Goal: Task Accomplishment & Management: Manage account settings

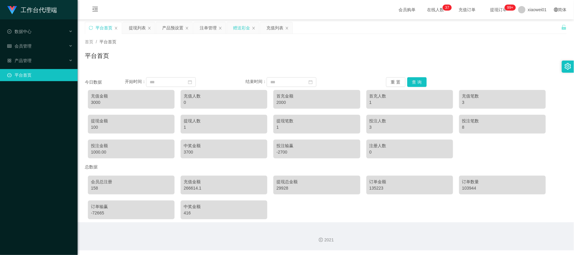
click at [242, 27] on div "赠送彩金" at bounding box center [241, 28] width 17 height 12
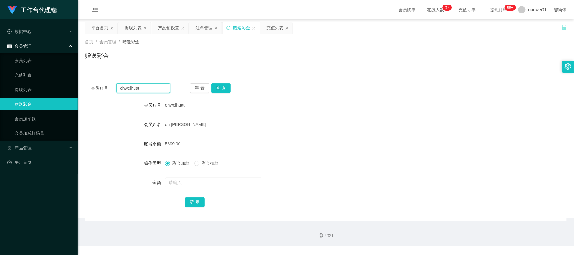
click at [148, 85] on input "ohweihuat" at bounding box center [143, 88] width 54 height 10
drag, startPoint x: 161, startPoint y: 88, endPoint x: 81, endPoint y: 82, distance: 79.9
click at [80, 82] on main "关闭左侧 关闭右侧 关闭其它 刷新页面 平台首页 提现列表 产品预设置 注单管理 赠送彩金 充值列表 首页 / 会员管理 / 赠送彩金 / 赠送彩金 会员账号…" at bounding box center [326, 120] width 496 height 202
paste input "KamSL"
type input "KamSL"
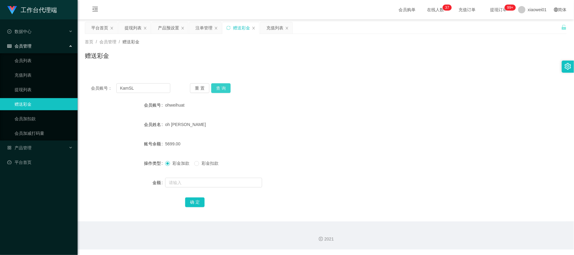
click at [220, 90] on button "查 询" at bounding box center [220, 88] width 19 height 10
click at [200, 186] on input "text" at bounding box center [213, 183] width 97 height 10
type input "30"
click at [202, 206] on button "确 定" at bounding box center [194, 202] width 19 height 10
drag, startPoint x: 152, startPoint y: 90, endPoint x: 56, endPoint y: 79, distance: 96.6
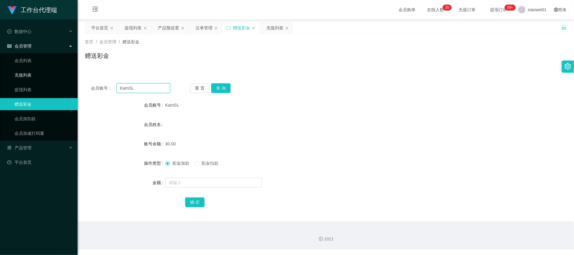
click at [62, 80] on section "工作台代理端 数据中心 会员管理 会员列表 充值列表 提现列表 赠送彩金 会员加扣款 会员加减打码量 产品管理 开奖记录 注单管理 产品列表 即时注单 产品预…" at bounding box center [287, 125] width 574 height 250
paste input "fazrul214"
type input "fazrul214"
click at [221, 88] on button "查 询" at bounding box center [220, 88] width 19 height 10
click at [195, 183] on input "text" at bounding box center [213, 183] width 97 height 10
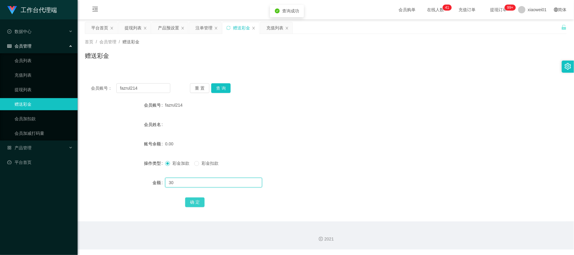
type input "30"
click at [192, 200] on button "确 定" at bounding box center [194, 202] width 19 height 10
drag, startPoint x: 157, startPoint y: 86, endPoint x: 12, endPoint y: 78, distance: 145.3
click at [12, 78] on section "工作台代理端 数据中心 会员管理 会员列表 充值列表 提现列表 赠送彩金 会员加扣款 会员加减打码量 产品管理 开奖记录 注单管理 产品列表 即时注单 产品预…" at bounding box center [287, 125] width 574 height 250
paste input "alvin7890"
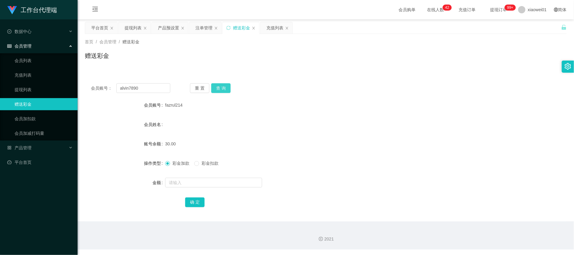
click at [222, 88] on button "查 询" at bounding box center [220, 88] width 19 height 10
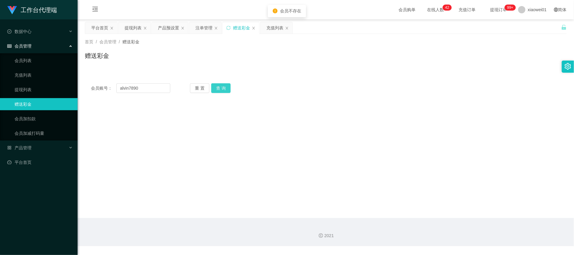
click at [222, 90] on button "查 询" at bounding box center [220, 88] width 19 height 10
drag, startPoint x: 146, startPoint y: 87, endPoint x: 77, endPoint y: 82, distance: 69.3
click at [77, 82] on section "工作台代理端 数据中心 会员管理 会员列表 充值列表 提现列表 赠送彩金 会员加扣款 会员加减打码量 产品管理 开奖记录 注单管理 产品列表 即时注单 产品预…" at bounding box center [287, 123] width 574 height 246
paste input "KamSL"
type input "KamSL"
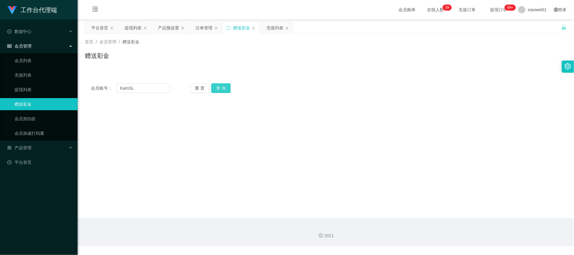
click at [221, 89] on button "查 询" at bounding box center [220, 88] width 19 height 10
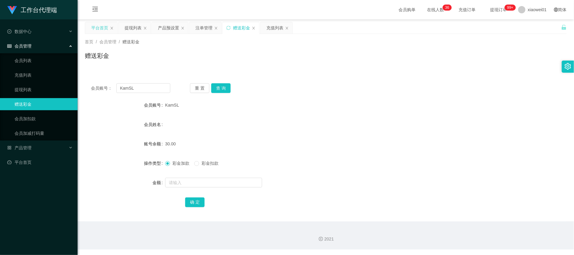
click at [102, 28] on div "平台首页" at bounding box center [99, 28] width 17 height 12
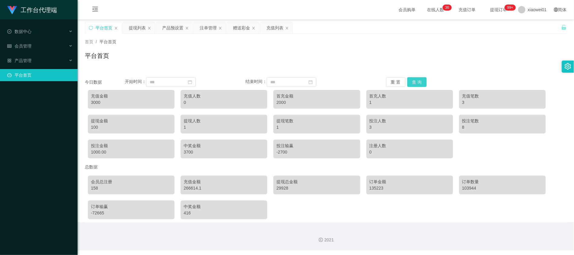
click at [419, 83] on button "查 询" at bounding box center [416, 82] width 19 height 10
click at [421, 83] on button "查 询" at bounding box center [416, 82] width 19 height 10
click at [243, 28] on div "赠送彩金" at bounding box center [241, 28] width 17 height 12
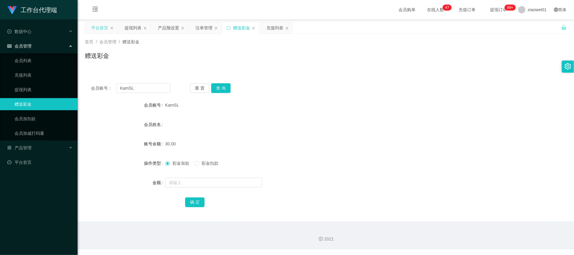
click at [96, 25] on div "平台首页" at bounding box center [99, 28] width 17 height 12
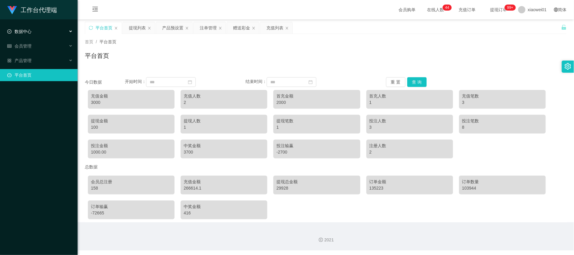
click at [16, 34] on div "数据中心" at bounding box center [39, 31] width 78 height 12
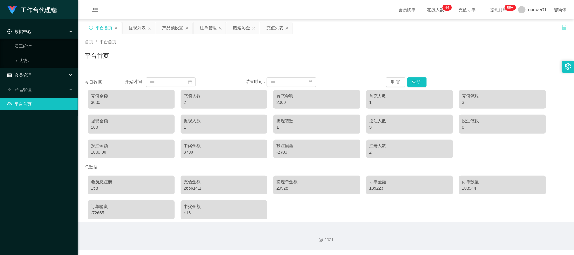
click at [25, 78] on div "会员管理" at bounding box center [39, 75] width 78 height 12
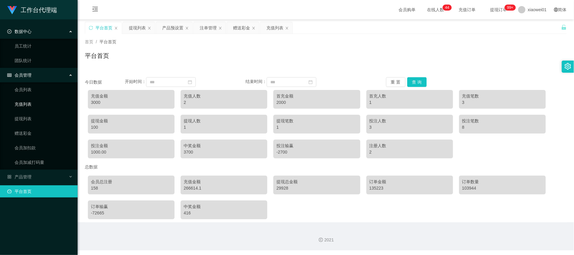
click at [36, 107] on link "充值列表" at bounding box center [44, 104] width 58 height 12
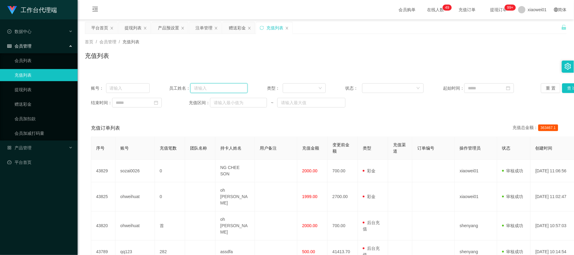
click at [237, 91] on input "text" at bounding box center [218, 88] width 57 height 10
paste input "Kuangzan3027"
type input "Kuangzan3027"
click at [239, 93] on div "员工姓名： Kuangzan3027" at bounding box center [208, 88] width 78 height 10
drag, startPoint x: 240, startPoint y: 90, endPoint x: 72, endPoint y: 67, distance: 169.4
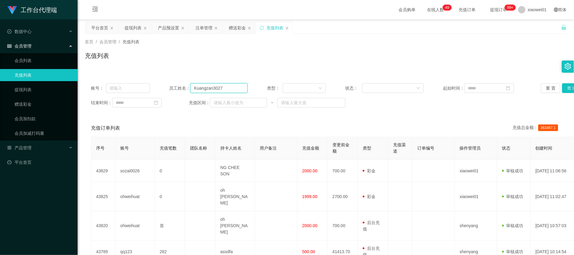
click at [85, 69] on div "首页 / 会员管理 / 充值列表 / 充值列表 账号： 员工姓名： Kuangzan3027 类型： 状态： 起始时间： 重 置 查 询 结束时间： 充值区间…" at bounding box center [326, 229] width 482 height 391
click at [21, 41] on div "会员管理" at bounding box center [39, 46] width 78 height 12
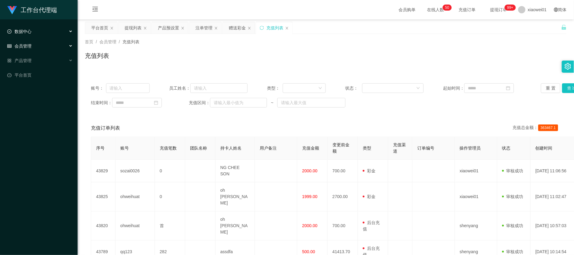
click at [27, 33] on span "数据中心" at bounding box center [19, 31] width 24 height 5
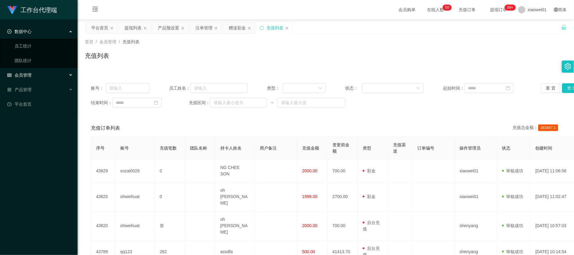
click at [27, 80] on div "会员管理" at bounding box center [39, 75] width 78 height 12
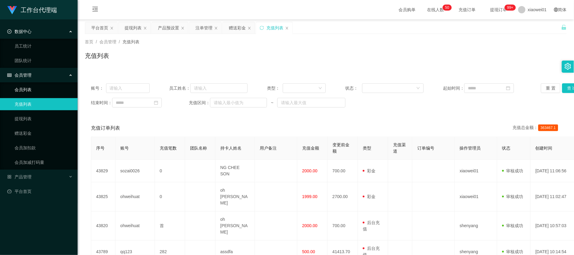
click at [35, 89] on link "会员列表" at bounding box center [44, 90] width 58 height 12
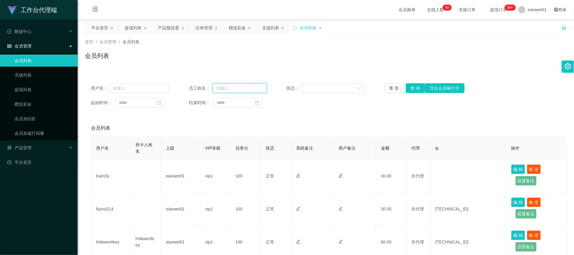
drag, startPoint x: 231, startPoint y: 84, endPoint x: 225, endPoint y: 85, distance: 5.3
click at [231, 84] on input "text" at bounding box center [240, 88] width 54 height 10
click at [126, 83] on div "用户名： 员工姓名： 状态： 重 置 查 询 导出会员银行卡 起始时间： 结束时间：" at bounding box center [326, 95] width 482 height 36
click at [160, 87] on input "text" at bounding box center [139, 88] width 60 height 10
paste input "Kuangzan3027"
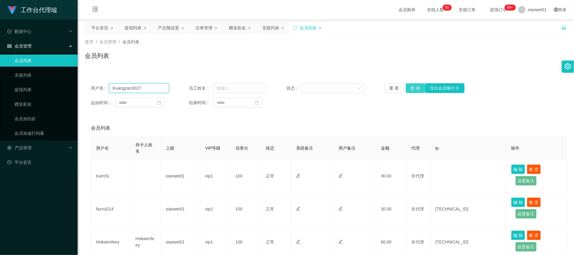
type input "Kuangzan3027"
click at [410, 86] on button "查 询" at bounding box center [415, 88] width 19 height 10
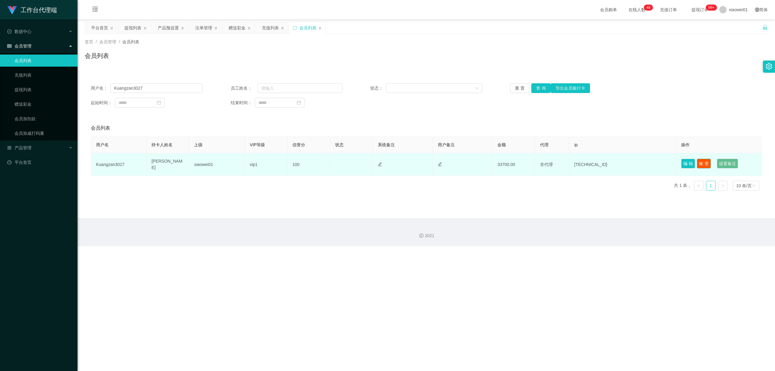
click at [573, 164] on button "账 变" at bounding box center [704, 164] width 14 height 10
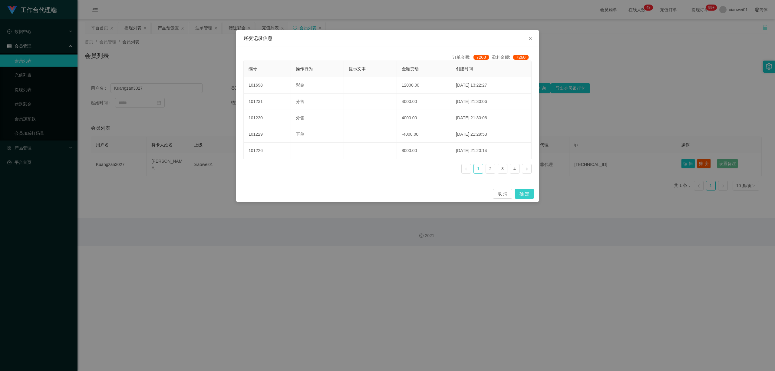
click at [529, 194] on button "确 定" at bounding box center [524, 194] width 19 height 10
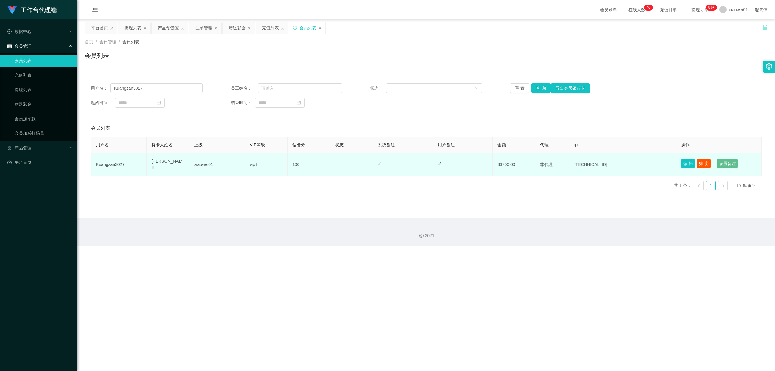
click at [573, 166] on button "编 辑" at bounding box center [689, 164] width 14 height 10
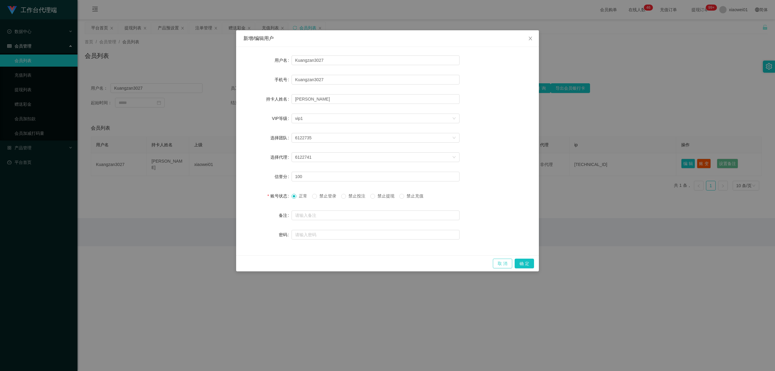
click at [502, 255] on button "取 消" at bounding box center [502, 264] width 19 height 10
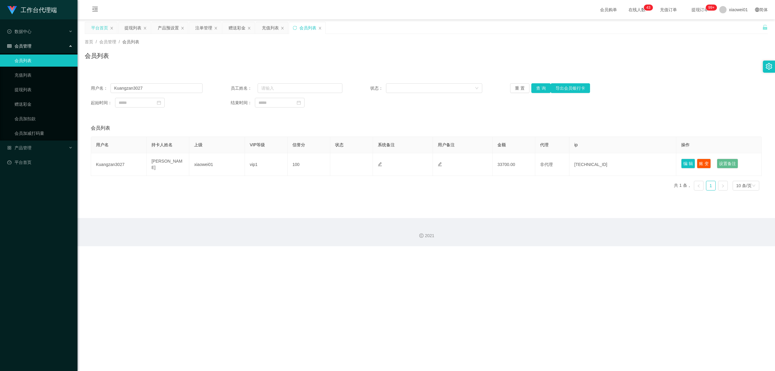
click at [98, 28] on div "平台首页" at bounding box center [99, 28] width 17 height 12
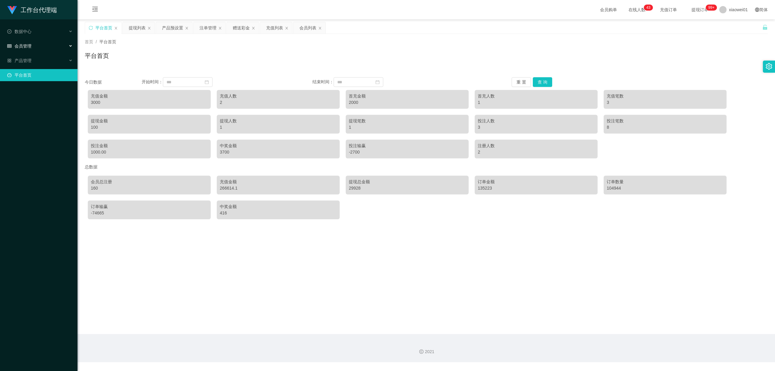
click at [22, 44] on span "会员管理" at bounding box center [19, 46] width 24 height 5
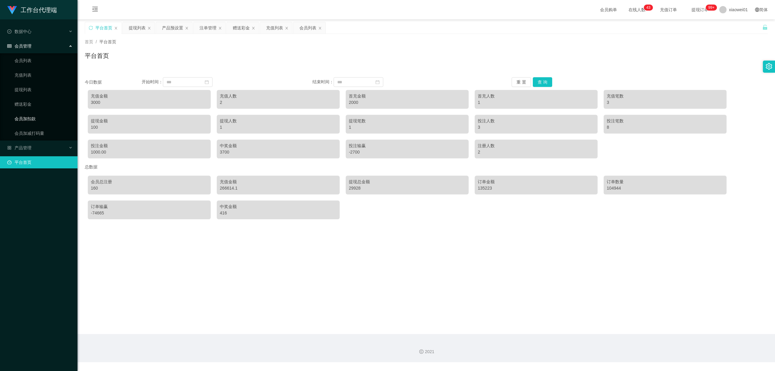
click at [34, 116] on link "会员加扣款" at bounding box center [44, 119] width 58 height 12
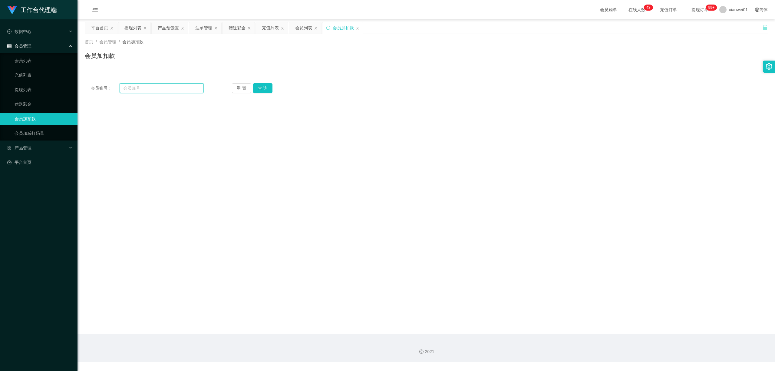
click at [161, 92] on input "text" at bounding box center [162, 88] width 84 height 10
paste input "Kuangzan3027"
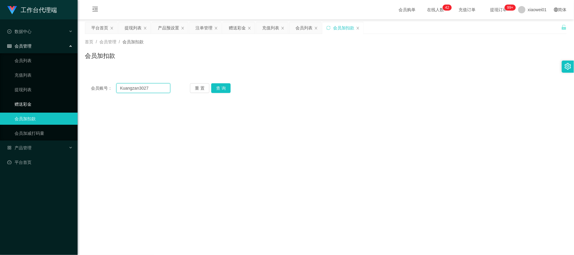
type input "Kuangzan3027"
click at [325, 89] on div "会员账号： Kuangzan3027 重 置 查 询" at bounding box center [326, 88] width 482 height 10
drag, startPoint x: 154, startPoint y: 87, endPoint x: 125, endPoint y: 82, distance: 29.8
click at [9, 71] on section "工作台代理端 数据中心 会员管理 会员列表 充值列表 提现列表 赠送彩金 会员加扣款 会员加减打码量 产品管理 平台首页 保存配置 重置配置 整体风格设置 主…" at bounding box center [287, 181] width 574 height 362
click at [221, 90] on button "查 询" at bounding box center [220, 88] width 19 height 10
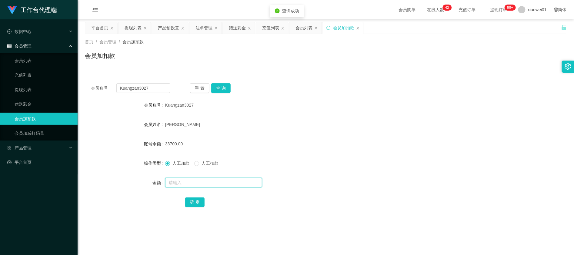
click at [204, 186] on input "text" at bounding box center [213, 183] width 97 height 10
type input "12000"
click at [200, 201] on button "确 定" at bounding box center [194, 202] width 19 height 10
click at [343, 150] on form "会员账号 Kuangzan3027 会员姓名 [PERSON_NAME] SIA 账号余额 45700.00 操作类型 人工加款 人工扣款 金额 确 定" at bounding box center [326, 153] width 482 height 109
click at [105, 28] on div "平台首页" at bounding box center [99, 28] width 17 height 12
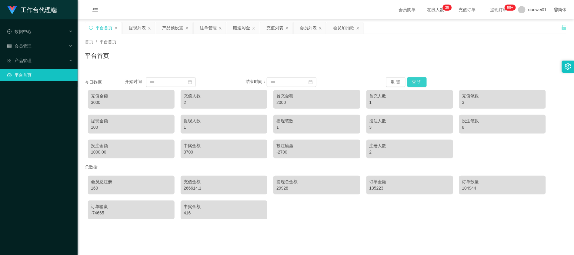
click at [416, 79] on button "查 询" at bounding box center [416, 82] width 19 height 10
click at [128, 33] on div "提现列表" at bounding box center [139, 28] width 32 height 12
click at [129, 33] on div "提现列表" at bounding box center [137, 28] width 17 height 12
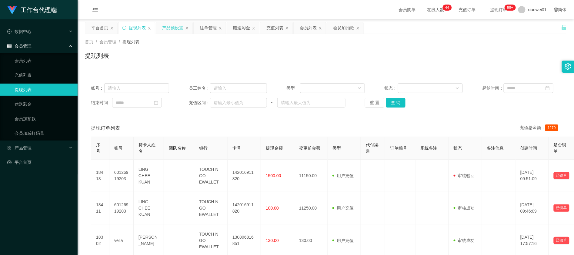
click at [172, 28] on div "产品预设置" at bounding box center [172, 28] width 21 height 12
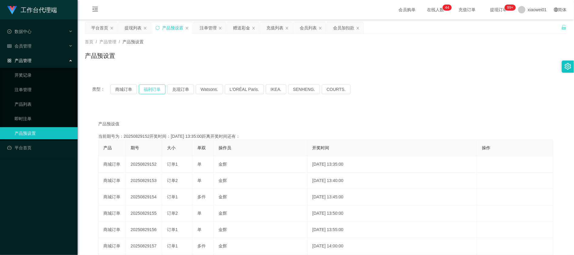
click at [145, 86] on button "福利订单" at bounding box center [152, 90] width 27 height 10
click at [126, 87] on button "商城订单" at bounding box center [123, 90] width 27 height 10
click at [242, 26] on div "赠送彩金" at bounding box center [241, 28] width 17 height 12
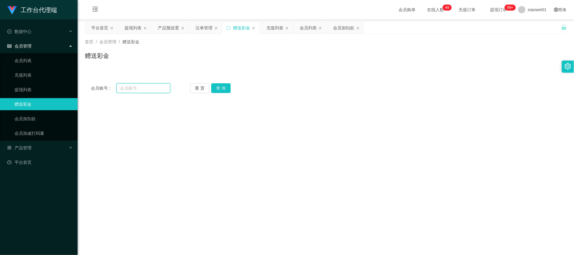
drag, startPoint x: 141, startPoint y: 90, endPoint x: 146, endPoint y: 92, distance: 5.3
click at [141, 90] on input "text" at bounding box center [143, 88] width 54 height 10
paste input "alvin7890"
type input "alvin7890"
click at [223, 88] on button "查 询" at bounding box center [220, 88] width 19 height 10
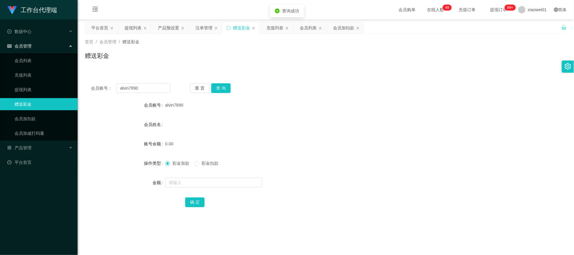
click at [202, 188] on div at bounding box center [305, 183] width 281 height 12
click at [207, 184] on input "text" at bounding box center [213, 183] width 97 height 10
type input "30"
click at [200, 205] on button "确 定" at bounding box center [194, 202] width 19 height 10
click at [130, 29] on div "提现列表" at bounding box center [132, 28] width 17 height 12
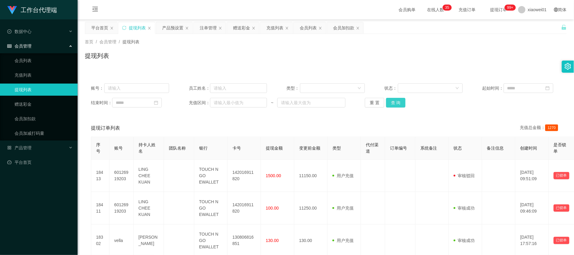
click at [397, 104] on button "查 询" at bounding box center [395, 103] width 19 height 10
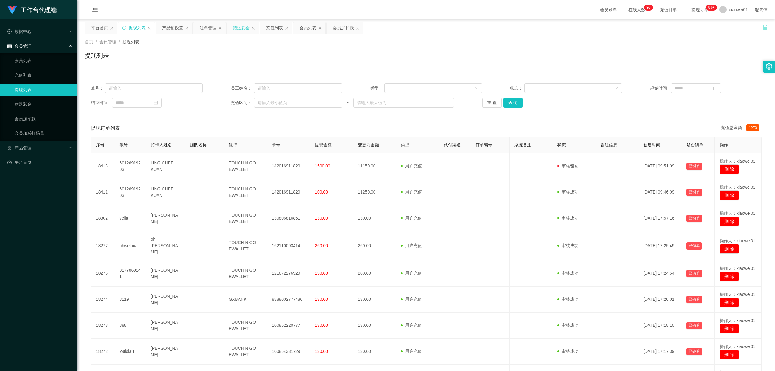
drag, startPoint x: 271, startPoint y: 28, endPoint x: 253, endPoint y: 31, distance: 18.9
click at [270, 28] on div "充值列表" at bounding box center [274, 28] width 17 height 12
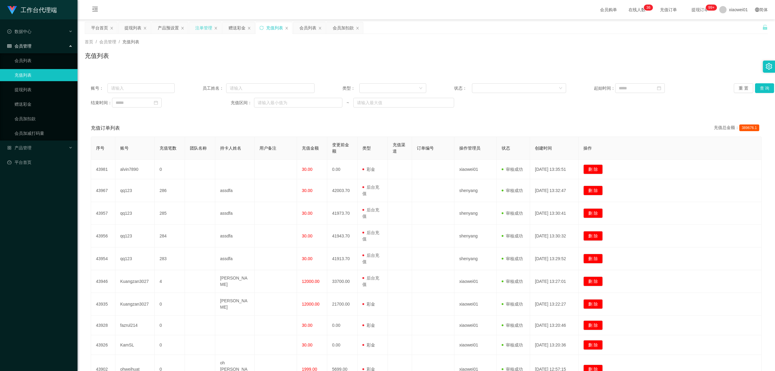
click at [194, 28] on div "注单管理" at bounding box center [205, 28] width 32 height 12
click at [755, 84] on button "查 询" at bounding box center [764, 88] width 19 height 10
click at [200, 27] on div "注单管理" at bounding box center [203, 28] width 17 height 12
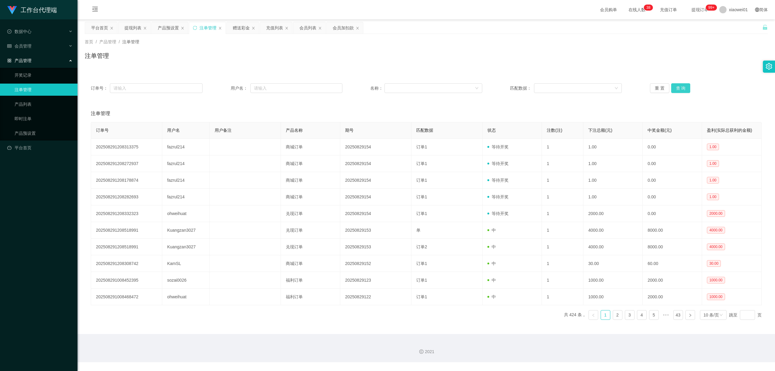
click at [686, 88] on button "查 询" at bounding box center [681, 88] width 19 height 10
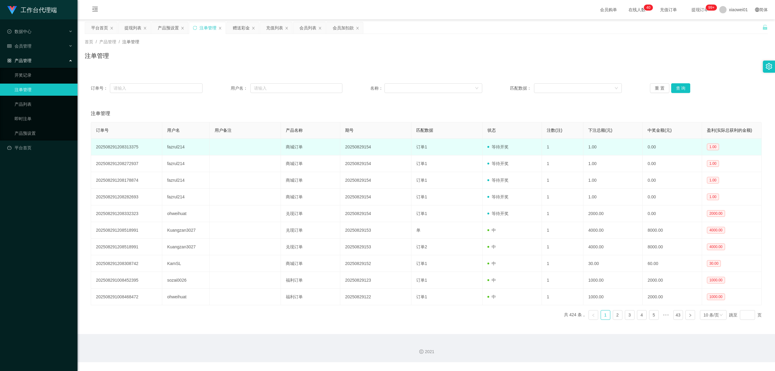
click at [179, 149] on td "fazrul214" at bounding box center [186, 147] width 48 height 17
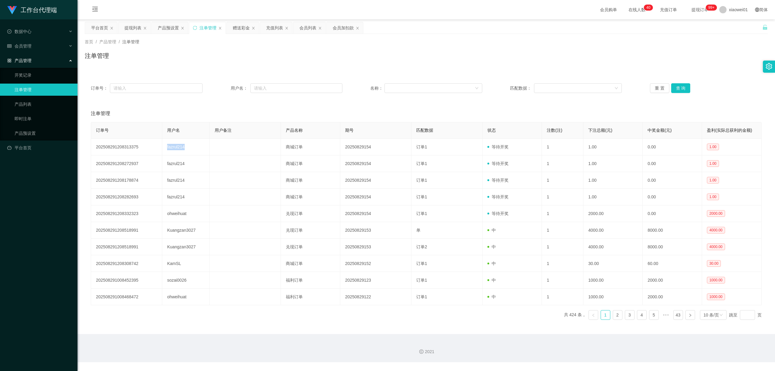
copy td "fazrul214"
click at [304, 24] on div "会员列表" at bounding box center [308, 28] width 17 height 12
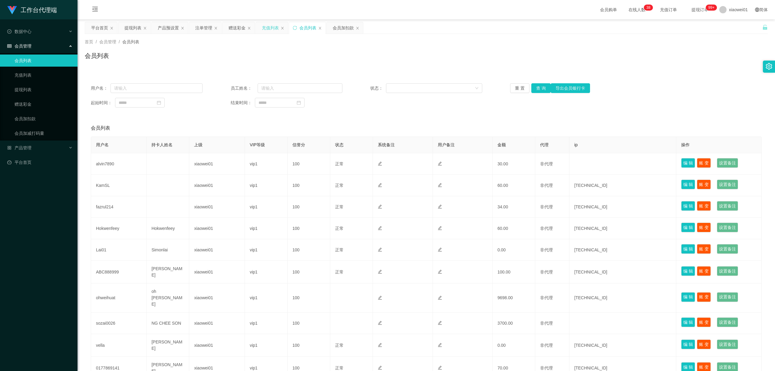
click at [269, 25] on div "充值列表" at bounding box center [270, 28] width 17 height 12
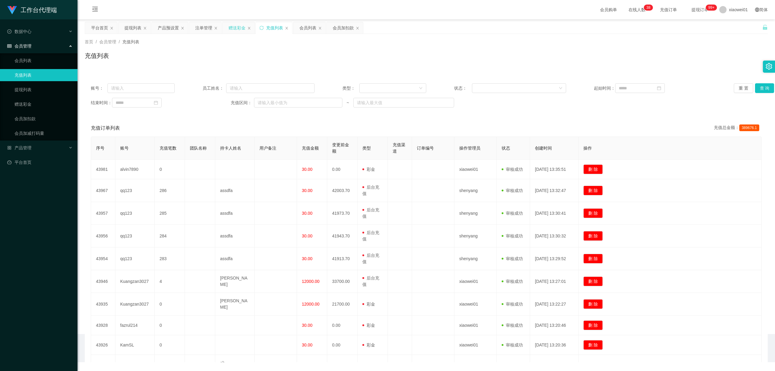
click at [228, 29] on div "赠送彩金" at bounding box center [239, 28] width 32 height 12
click at [231, 29] on div "赠送彩金" at bounding box center [237, 28] width 17 height 12
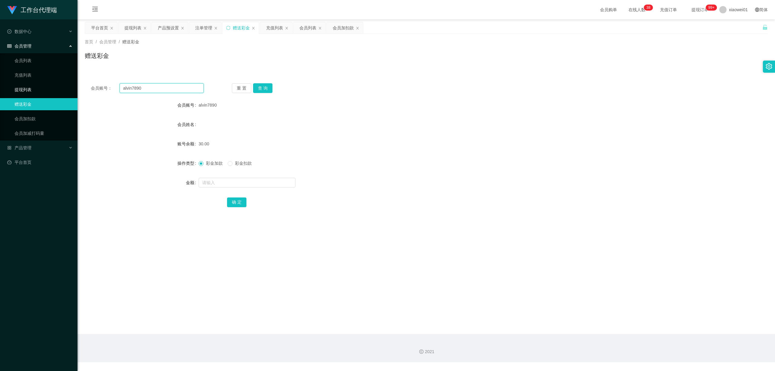
drag, startPoint x: 177, startPoint y: 89, endPoint x: 77, endPoint y: 84, distance: 100.1
click at [78, 85] on main "关闭左侧 关闭右侧 关闭其它 刷新页面 平台首页 提现列表 产品预设置 注单管理 赠送彩金 充值列表 会员列表 会员加扣款 首页 / 会员管理 / 赠送彩金 …" at bounding box center [427, 176] width 698 height 315
paste input "KamSL"
type input "KamSL"
click at [270, 87] on button "查 询" at bounding box center [262, 88] width 19 height 10
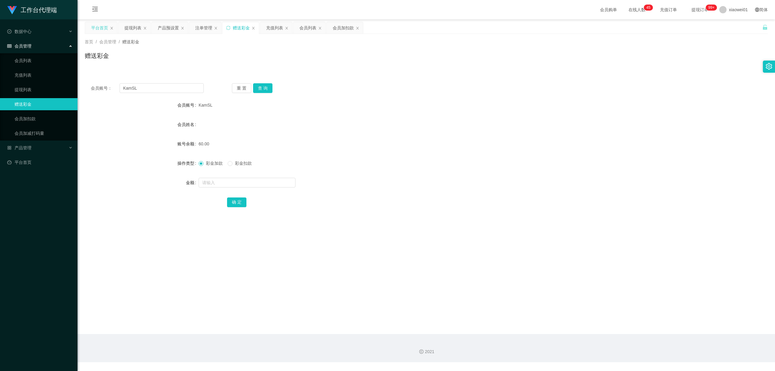
click at [109, 27] on div "平台首页" at bounding box center [101, 28] width 32 height 12
click at [99, 28] on div "平台首页" at bounding box center [99, 28] width 17 height 12
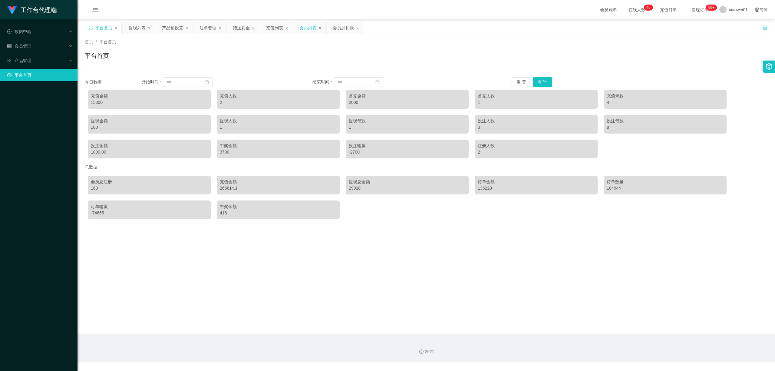
click at [321, 29] on icon "图标: close" at bounding box center [320, 28] width 4 height 4
click at [546, 84] on button "查 询" at bounding box center [542, 82] width 19 height 10
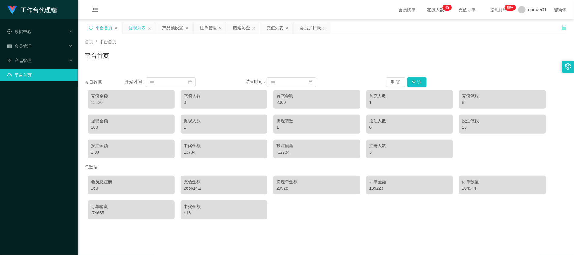
click at [138, 27] on div "提现列表" at bounding box center [137, 28] width 17 height 12
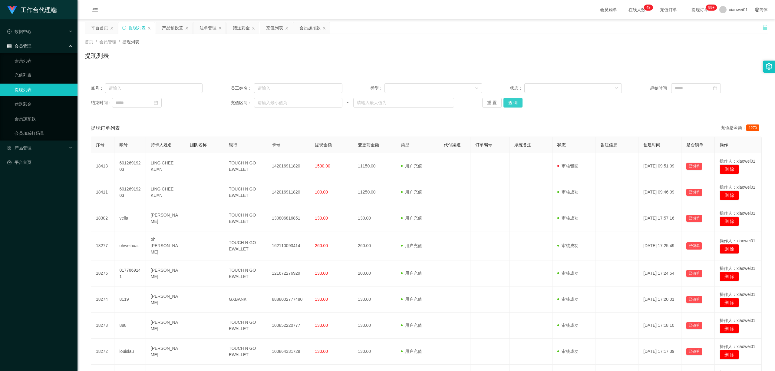
click at [508, 107] on button "查 询" at bounding box center [513, 103] width 19 height 10
click at [513, 107] on button "查 询" at bounding box center [513, 103] width 19 height 10
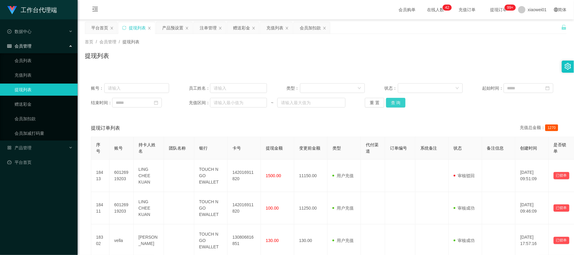
click at [392, 108] on button "查 询" at bounding box center [395, 103] width 19 height 10
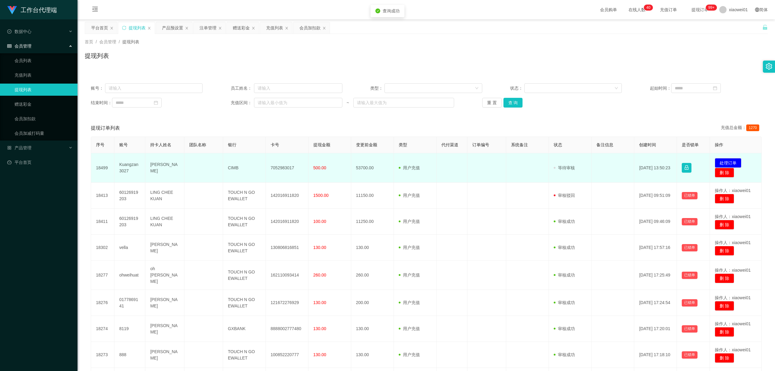
click at [280, 164] on td "7052983017" at bounding box center [287, 167] width 43 height 29
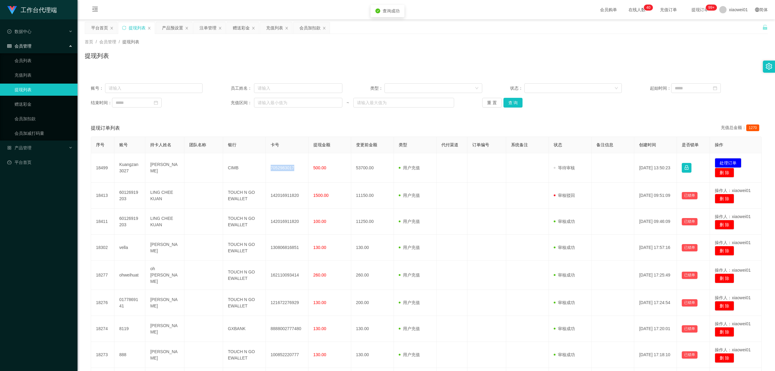
copy td "7052983017"
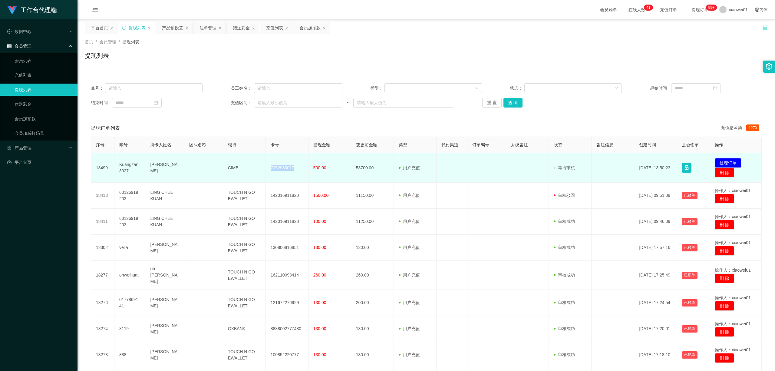
click at [290, 169] on td "7052983017" at bounding box center [287, 167] width 43 height 29
click at [131, 167] on td "Kuangzan3027" at bounding box center [129, 167] width 31 height 29
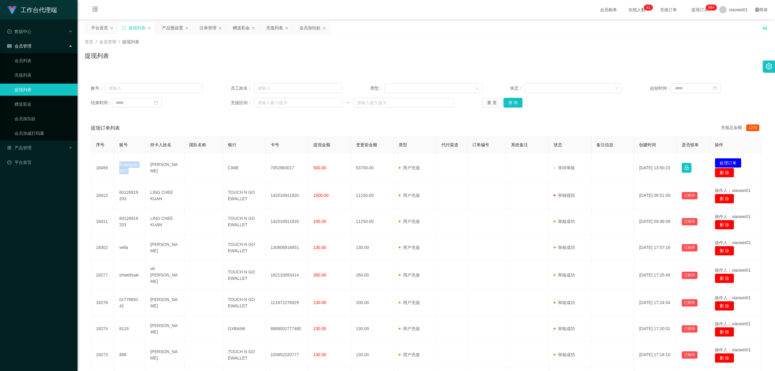
copy td "Kuangzan3027"
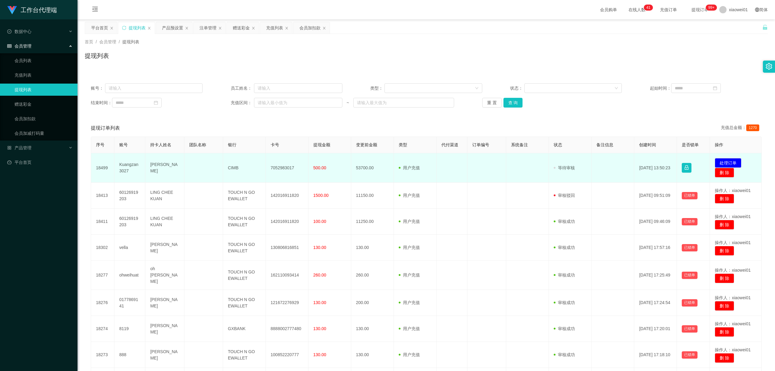
click at [292, 170] on td "7052983017" at bounding box center [287, 167] width 43 height 29
click at [279, 167] on td "7052983017" at bounding box center [287, 167] width 43 height 29
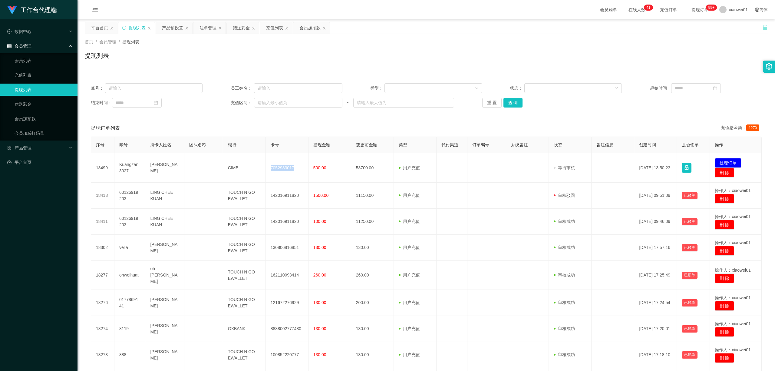
copy td "7052983017"
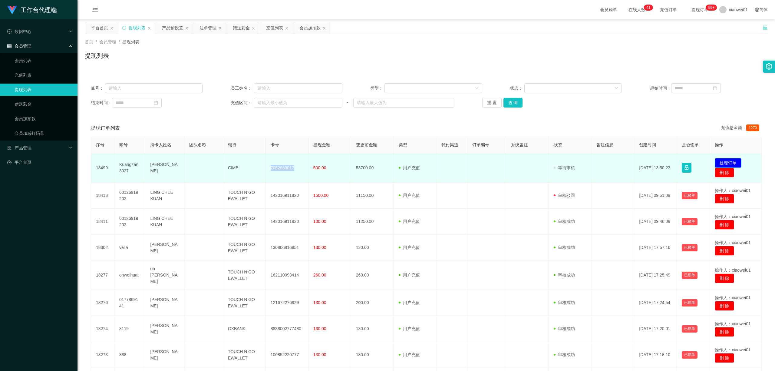
click at [730, 161] on button "处理订单" at bounding box center [728, 163] width 27 height 10
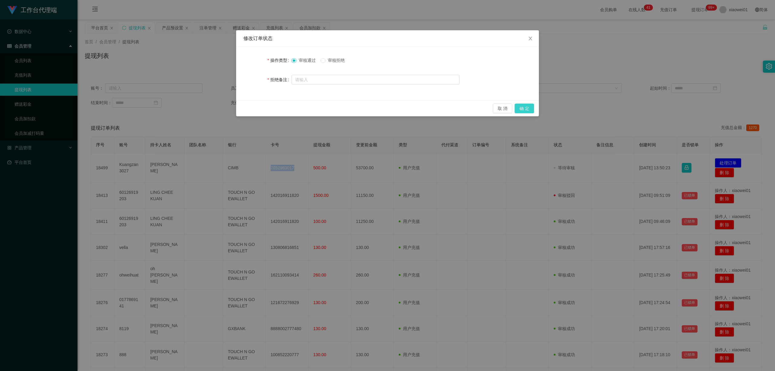
click at [529, 109] on button "确 定" at bounding box center [524, 109] width 19 height 10
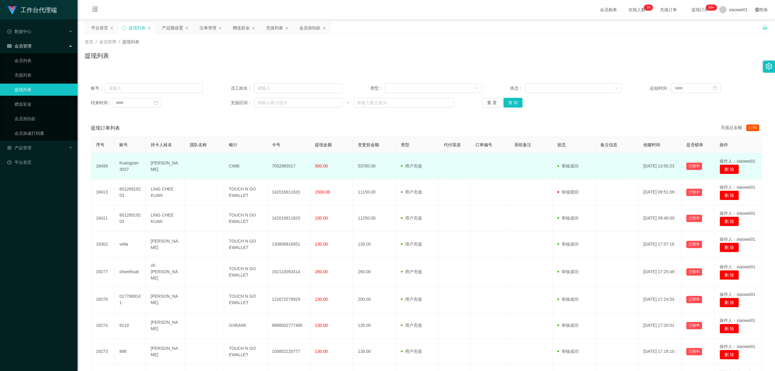
click at [168, 167] on td "[PERSON_NAME]" at bounding box center [165, 166] width 39 height 26
click at [236, 163] on td "CIMB" at bounding box center [245, 166] width 43 height 26
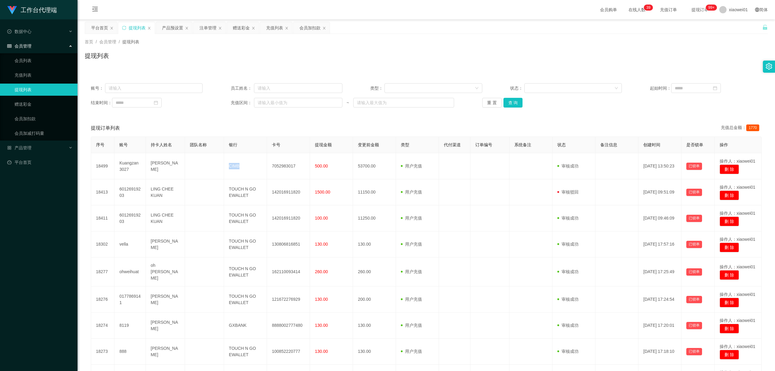
copy td "CIMB"
click at [514, 99] on button "查 询" at bounding box center [513, 103] width 19 height 10
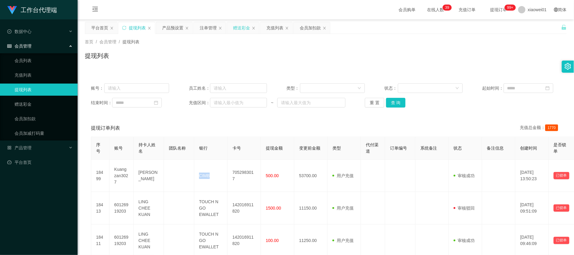
click at [240, 27] on div "赠送彩金" at bounding box center [241, 28] width 17 height 12
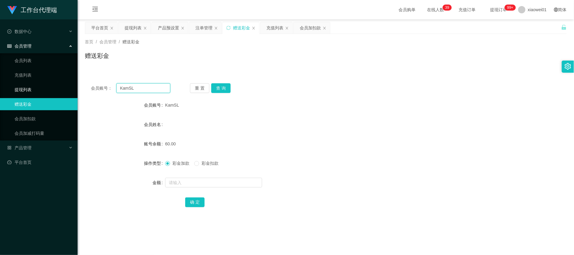
drag, startPoint x: 155, startPoint y: 91, endPoint x: 12, endPoint y: 85, distance: 144.0
click at [11, 86] on section "工作台代理端 数据中心 会员管理 会员列表 充值列表 提现列表 赠送彩金 会员加扣款 会员加减打码量 产品管理 开奖记录 注单管理 产品列表 即时注单 产品预…" at bounding box center [287, 181] width 574 height 362
paste input "alvin7890"
click at [216, 88] on button "查 询" at bounding box center [220, 88] width 19 height 10
click at [213, 182] on input "text" at bounding box center [213, 183] width 97 height 10
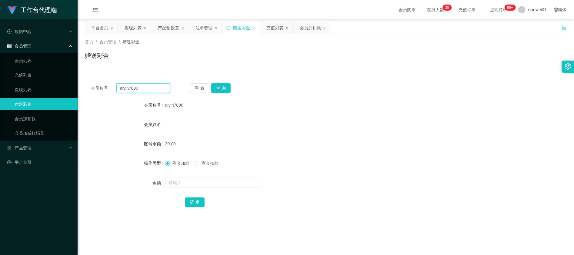
drag, startPoint x: 156, startPoint y: 84, endPoint x: 32, endPoint y: 81, distance: 124.5
click at [32, 81] on section "工作台代理端 数据中心 会员管理 会员列表 充值列表 提现列表 赠送彩金 会员加扣款 会员加减打码量 产品管理 开奖记录 注单管理 产品列表 即时注单 产品预…" at bounding box center [287, 181] width 574 height 362
paste input "fazrul214"
type input "fazrul214"
click at [218, 91] on button "查 询" at bounding box center [220, 88] width 19 height 10
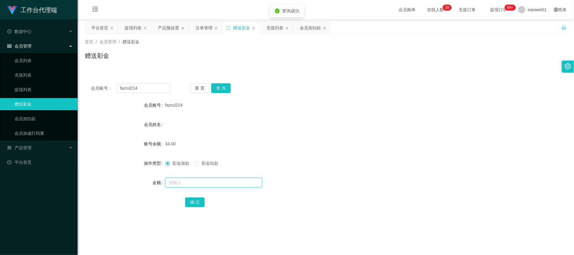
click at [203, 184] on input "text" at bounding box center [213, 183] width 97 height 10
click at [205, 32] on div "注单管理" at bounding box center [203, 28] width 17 height 12
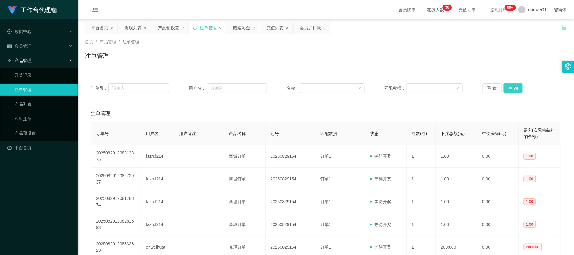
drag, startPoint x: 505, startPoint y: 80, endPoint x: 511, endPoint y: 86, distance: 8.4
click at [505, 80] on div "订单号： 用户名： 名称： 匹配数据： 重 置 查 询" at bounding box center [326, 88] width 482 height 22
click at [516, 90] on button "查 询" at bounding box center [512, 88] width 19 height 10
click at [208, 27] on div "注单管理" at bounding box center [208, 28] width 17 height 12
click at [238, 27] on div "赠送彩金" at bounding box center [241, 28] width 17 height 12
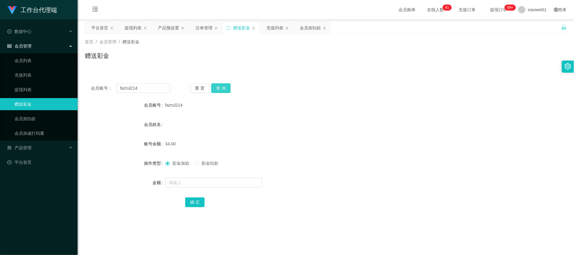
click at [222, 88] on button "查 询" at bounding box center [220, 88] width 19 height 10
click at [190, 188] on div at bounding box center [305, 183] width 281 height 12
click at [195, 184] on input "text" at bounding box center [213, 183] width 97 height 10
click at [127, 33] on div "提现列表" at bounding box center [132, 28] width 17 height 12
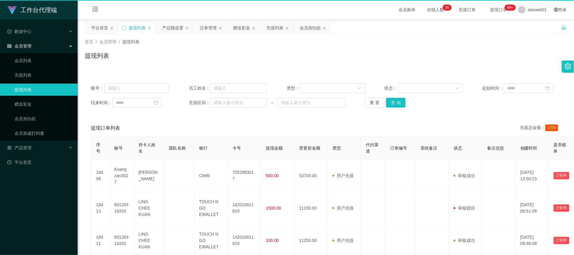
click at [130, 29] on div "提现列表" at bounding box center [137, 28] width 17 height 12
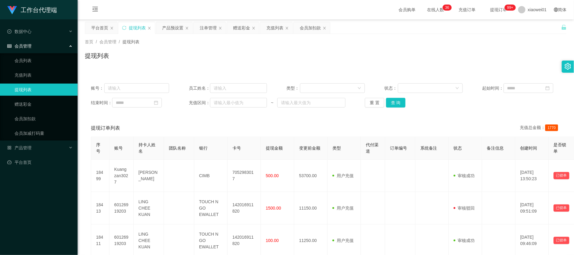
click at [393, 101] on div "账号： 员工姓名： 类型： 状态： 起始时间： 结束时间： 充值区间： ~ 重 置 查 询" at bounding box center [326, 95] width 482 height 36
click at [392, 104] on button "查 询" at bounding box center [395, 103] width 19 height 10
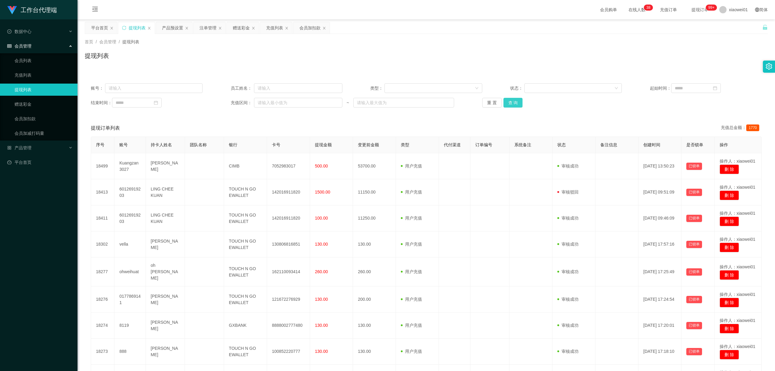
drag, startPoint x: 522, startPoint y: 106, endPoint x: 515, endPoint y: 105, distance: 6.4
click at [522, 106] on div "重 置 查 询" at bounding box center [539, 103] width 112 height 10
click at [509, 104] on button "查 询" at bounding box center [513, 103] width 19 height 10
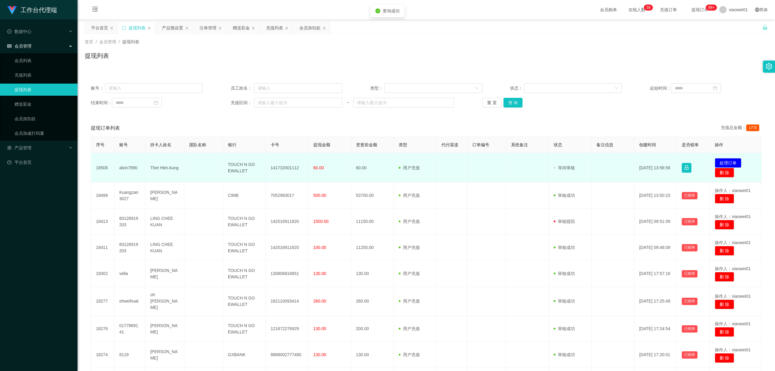
click at [294, 164] on td "141732001112" at bounding box center [287, 167] width 43 height 29
click at [274, 172] on td "141732001112" at bounding box center [287, 167] width 43 height 29
copy td "141732001112"
click at [725, 160] on button "处理订单" at bounding box center [728, 163] width 27 height 10
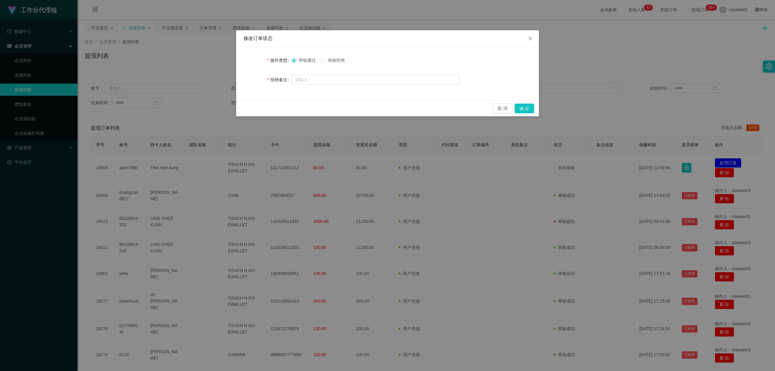
click at [535, 107] on div "取 消 确 定" at bounding box center [387, 108] width 303 height 16
click at [532, 107] on button "确 定" at bounding box center [524, 109] width 19 height 10
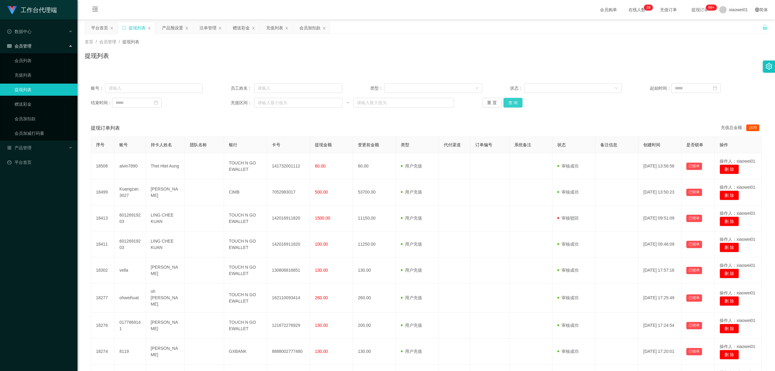
click at [508, 106] on button "查 询" at bounding box center [513, 103] width 19 height 10
click at [508, 106] on div "重 置 查 询" at bounding box center [539, 103] width 112 height 10
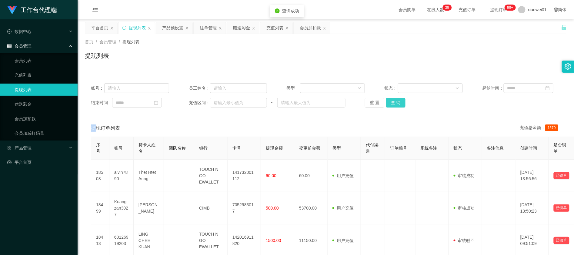
click at [393, 104] on button "查 询" at bounding box center [395, 103] width 19 height 10
click at [393, 104] on div "重 置 查 询" at bounding box center [404, 103] width 78 height 10
click at [394, 102] on button "查 询" at bounding box center [395, 103] width 19 height 10
click at [394, 102] on div "重 置 查 询" at bounding box center [404, 103] width 78 height 10
click at [394, 102] on button "查 询" at bounding box center [399, 103] width 26 height 10
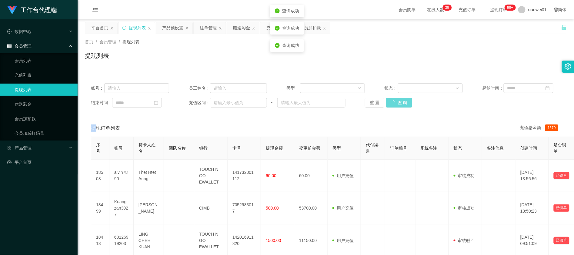
click at [394, 102] on div "重 置 查 询" at bounding box center [404, 103] width 78 height 10
click at [394, 102] on button "查 询" at bounding box center [395, 103] width 19 height 10
click at [394, 102] on div "重 置 查 询" at bounding box center [404, 103] width 78 height 10
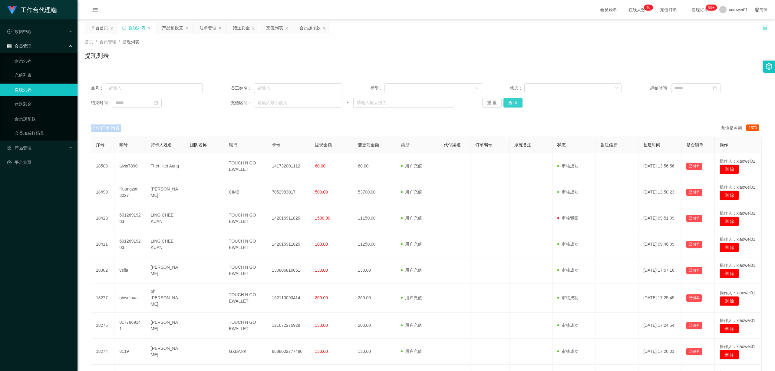
click at [518, 104] on button "查 询" at bounding box center [513, 103] width 19 height 10
click at [517, 104] on div "重 置 查 询" at bounding box center [539, 103] width 112 height 10
click at [517, 103] on button "查 询" at bounding box center [513, 103] width 19 height 10
click at [517, 103] on div "重 置 查 询" at bounding box center [539, 103] width 112 height 10
click at [517, 103] on button "查 询" at bounding box center [513, 103] width 19 height 10
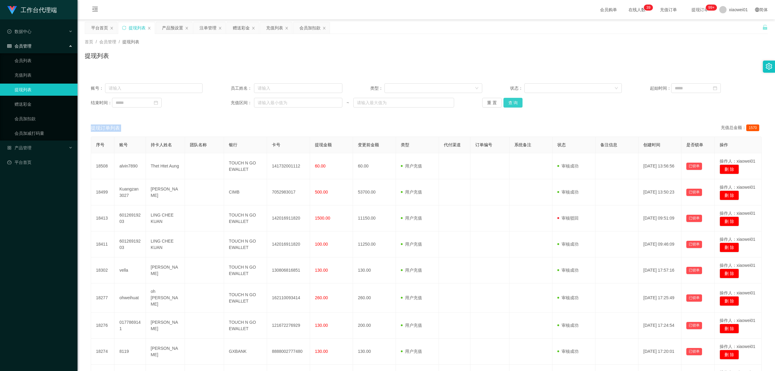
click at [516, 102] on button "查 询" at bounding box center [513, 103] width 19 height 10
click at [516, 102] on div "重 置 查 询" at bounding box center [539, 103] width 112 height 10
click at [518, 101] on button "查 询" at bounding box center [513, 103] width 19 height 10
click at [512, 106] on button "查 询" at bounding box center [513, 103] width 19 height 10
click at [511, 106] on div "重 置 查 询" at bounding box center [539, 103] width 112 height 10
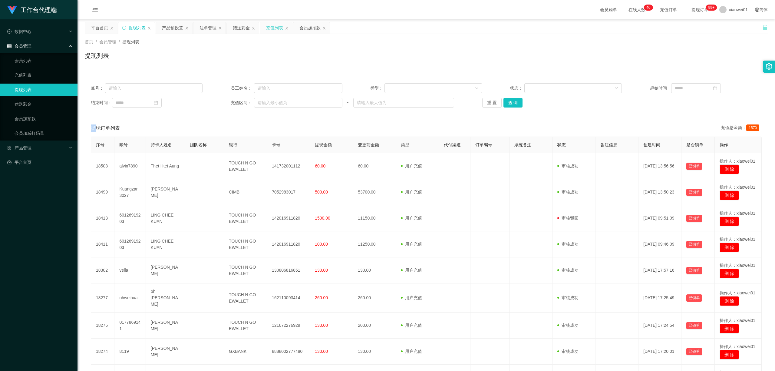
click at [272, 32] on div "充值列表" at bounding box center [274, 28] width 17 height 12
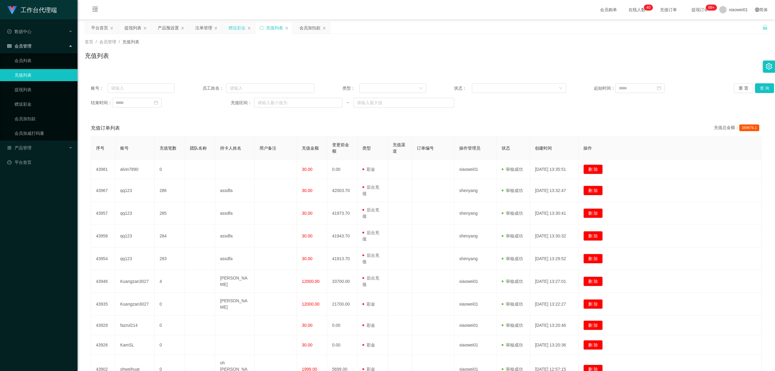
click at [228, 25] on div "赠送彩金" at bounding box center [239, 28] width 32 height 12
click at [242, 26] on div "赠送彩金" at bounding box center [237, 28] width 17 height 12
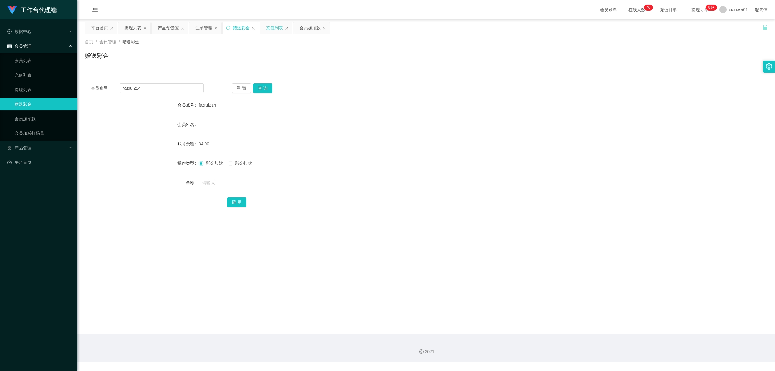
click at [287, 27] on icon "图标: close" at bounding box center [287, 28] width 4 height 4
click at [165, 88] on input "fazrul214" at bounding box center [162, 88] width 84 height 10
drag, startPoint x: 175, startPoint y: 89, endPoint x: 29, endPoint y: 84, distance: 145.8
click at [29, 84] on section "工作台代理端 数据中心 会员管理 会员列表 充值列表 提现列表 赠送彩金 会员加扣款 会员加减打码量 产品管理 开奖记录 注单管理 产品列表 即时注单 产品预…" at bounding box center [387, 181] width 775 height 362
paste input "📝RM获取规则： 📍初级学员/订阅【RM5】 🟢高级学员/订阅【RM8】 🟢代理/订阅【RM15】 ❗️任务需按发布顺序完成，不可跳过或中断 您当前身份：【初…"
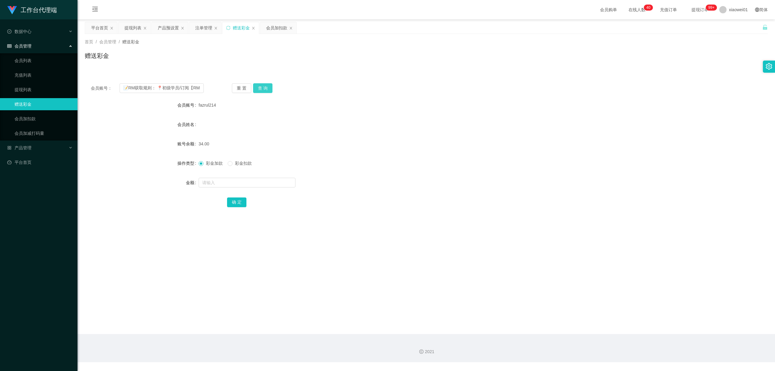
click at [266, 86] on button "查 询" at bounding box center [262, 88] width 19 height 10
click at [186, 86] on input "📝RM获取规则： 📍初级学员/订阅【RM5】 🟢高级学员/订阅【RM8】 🟢代理/订阅【RM15】 ❗️任务需按发布顺序完成，不可跳过或中断 您当前身份：【初…" at bounding box center [162, 88] width 84 height 10
paste input "KamSL"
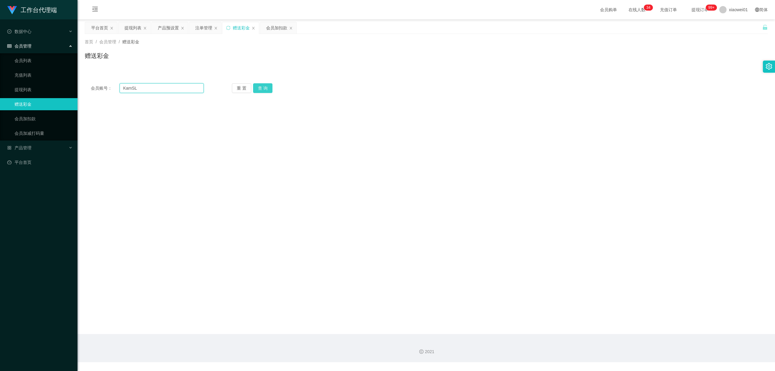
type input "KamSL"
click at [257, 86] on button "查 询" at bounding box center [262, 88] width 19 height 10
click at [233, 189] on form "会员账号 KamSL 会员姓名 KamSL 账号余额 0.00 操作类型 彩金加款 彩金扣款 金额 确 定" at bounding box center [426, 153] width 683 height 109
click at [200, 26] on div "注单管理" at bounding box center [203, 28] width 17 height 12
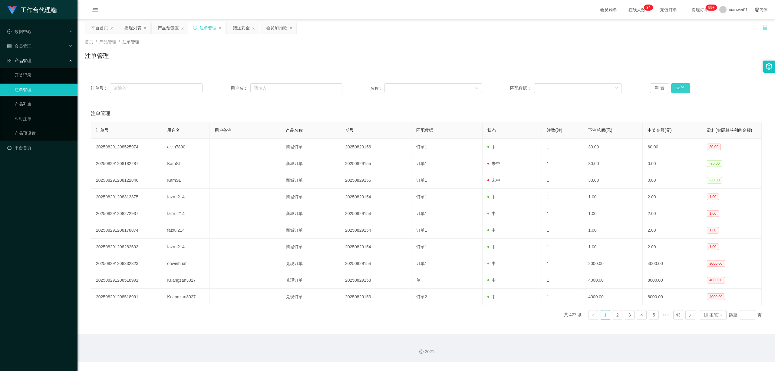
click at [676, 87] on button "查 询" at bounding box center [681, 88] width 19 height 10
click at [679, 87] on button "查 询" at bounding box center [681, 88] width 19 height 10
click at [241, 25] on div "赠送彩金" at bounding box center [241, 28] width 17 height 12
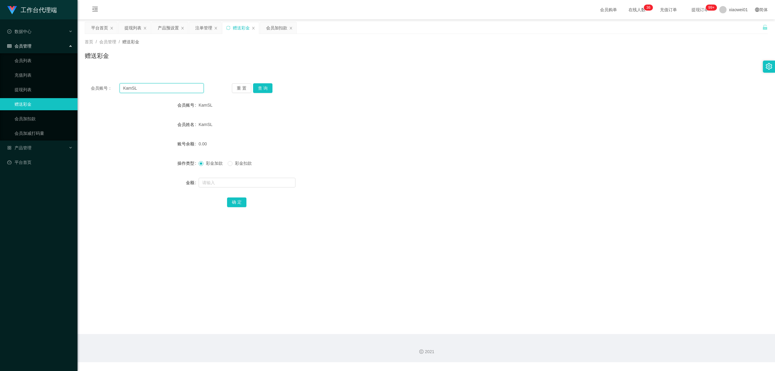
click at [169, 88] on input "KamSL" at bounding box center [162, 88] width 84 height 10
click at [245, 183] on input "text" at bounding box center [247, 183] width 97 height 10
type input "3"
type input "6"
type input "0"
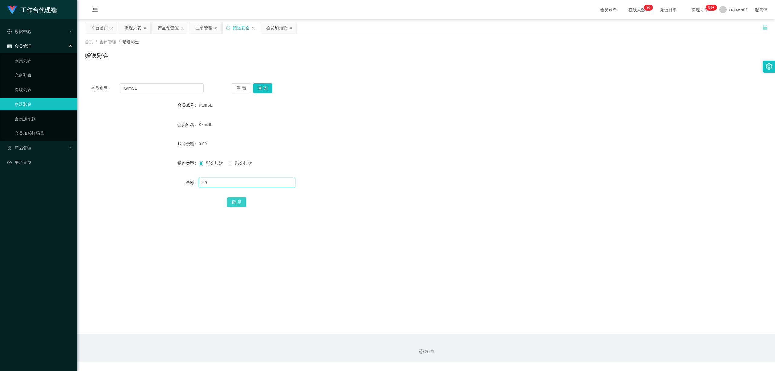
type input "60"
click at [234, 203] on button "确 定" at bounding box center [236, 202] width 19 height 10
drag, startPoint x: 131, startPoint y: 89, endPoint x: 39, endPoint y: 83, distance: 92.9
click at [45, 84] on section "工作台代理端 数据中心 会员管理 会员列表 充值列表 提现列表 赠送彩金 会员加扣款 会员加减打码量 产品管理 开奖记录 注单管理 产品列表 即时注单 产品预…" at bounding box center [387, 181] width 775 height 362
paste input "fazrul214"
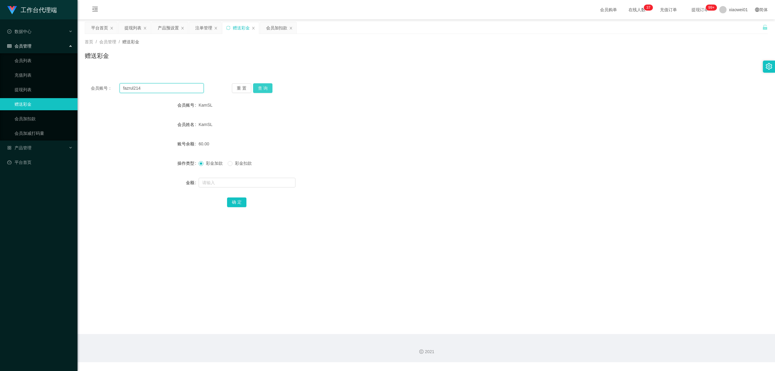
type input "fazrul214"
click at [264, 85] on button "查 询" at bounding box center [262, 88] width 19 height 10
click at [203, 29] on div "注单管理" at bounding box center [203, 28] width 17 height 12
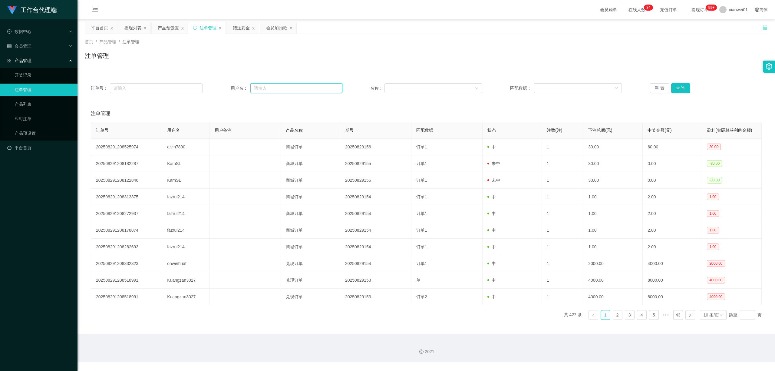
click at [294, 90] on input "text" at bounding box center [296, 88] width 92 height 10
paste input "fazrul214"
type input "fazrul214"
drag, startPoint x: 314, startPoint y: 91, endPoint x: 139, endPoint y: 87, distance: 175.1
click at [146, 88] on div "订单号： 用户名： fazrul214 名称： 匹配数据： 重 置 查 询" at bounding box center [426, 88] width 671 height 10
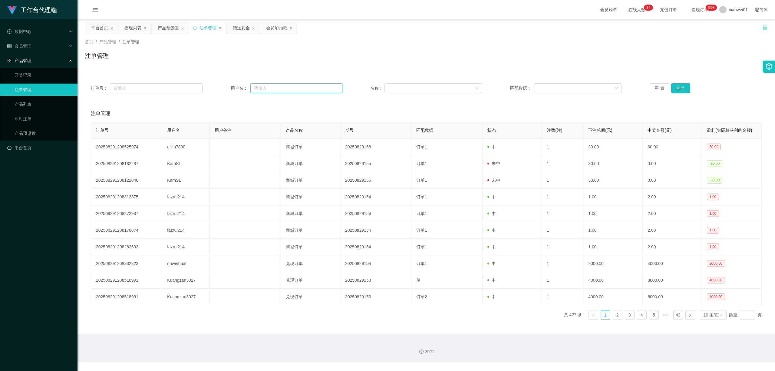
paste input "fazrul214"
type input "fazrul214"
click at [685, 90] on button "查 询" at bounding box center [681, 88] width 19 height 10
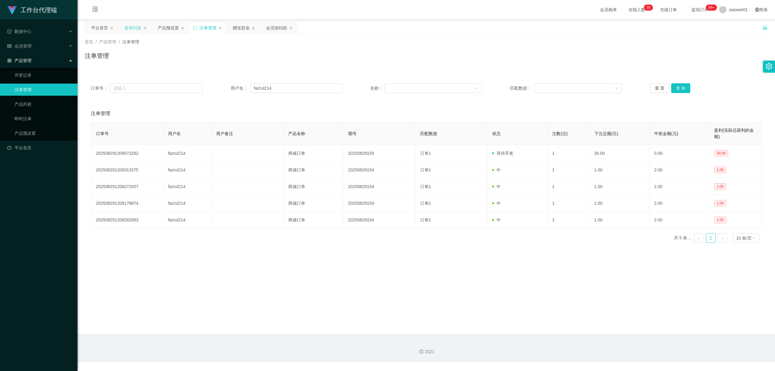
click at [132, 26] on div "提现列表" at bounding box center [132, 28] width 17 height 12
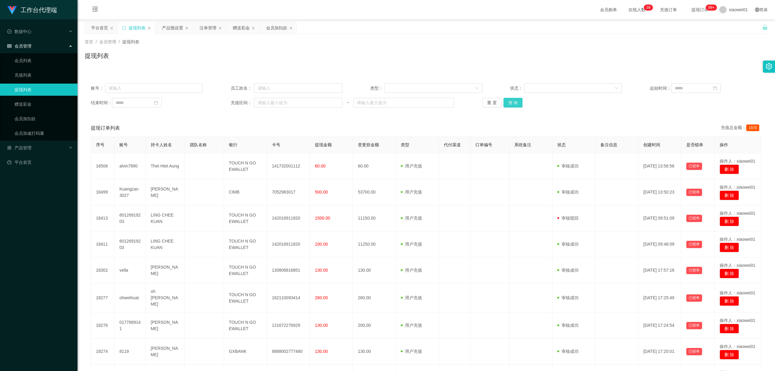
click at [514, 106] on button "查 询" at bounding box center [513, 103] width 19 height 10
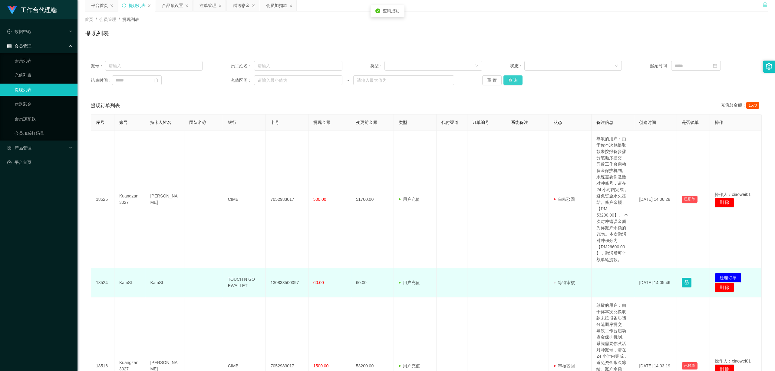
scroll to position [81, 0]
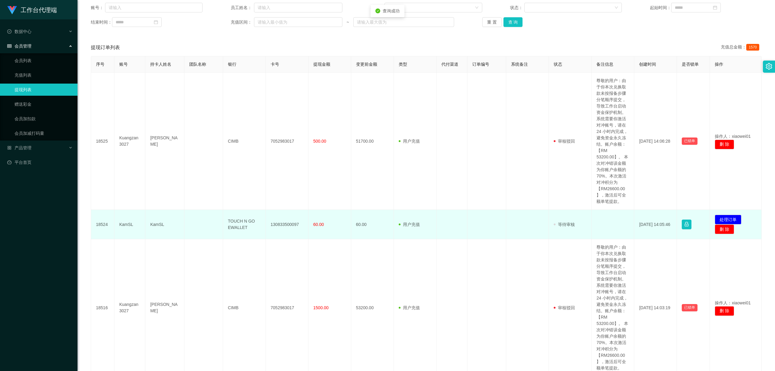
click at [291, 223] on td "130833500097" at bounding box center [287, 224] width 43 height 29
click at [290, 223] on td "130833500097" at bounding box center [287, 224] width 43 height 29
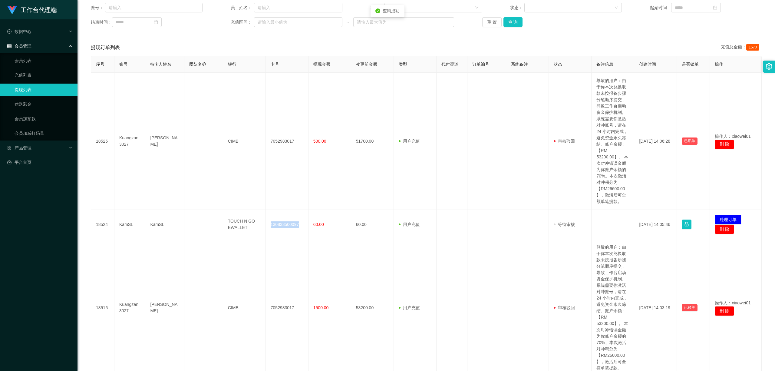
copy td "130833500097"
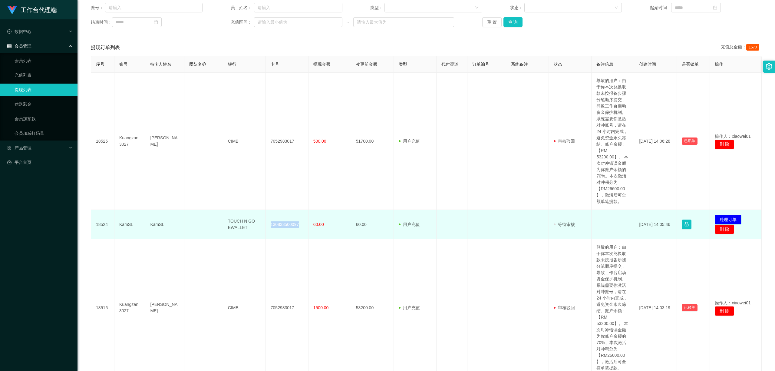
click at [733, 219] on button "处理订单" at bounding box center [728, 220] width 27 height 10
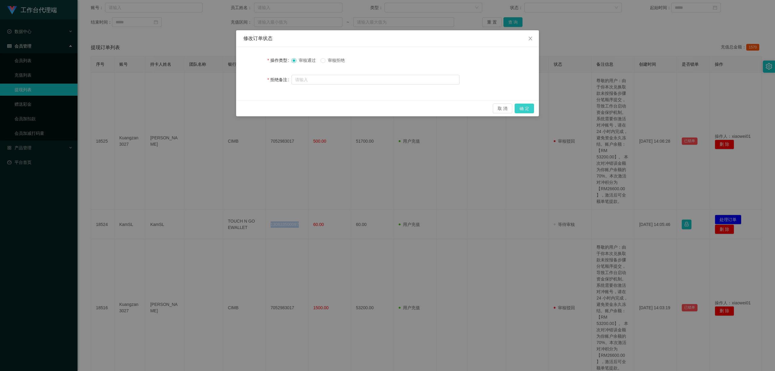
click at [528, 107] on button "确 定" at bounding box center [524, 109] width 19 height 10
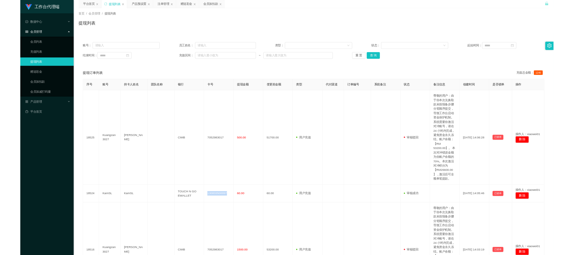
scroll to position [0, 0]
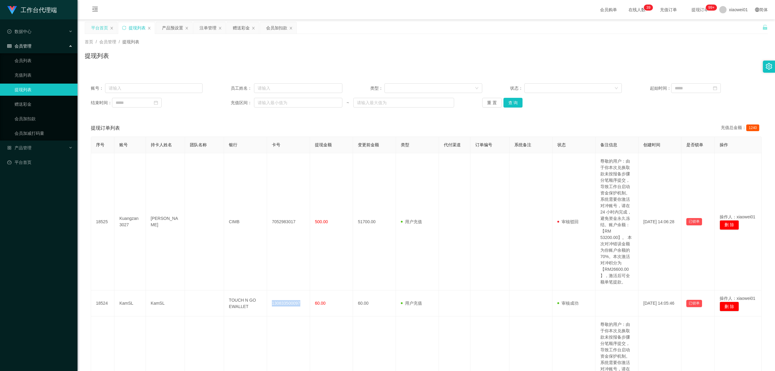
click at [103, 30] on div "平台首页" at bounding box center [99, 28] width 17 height 12
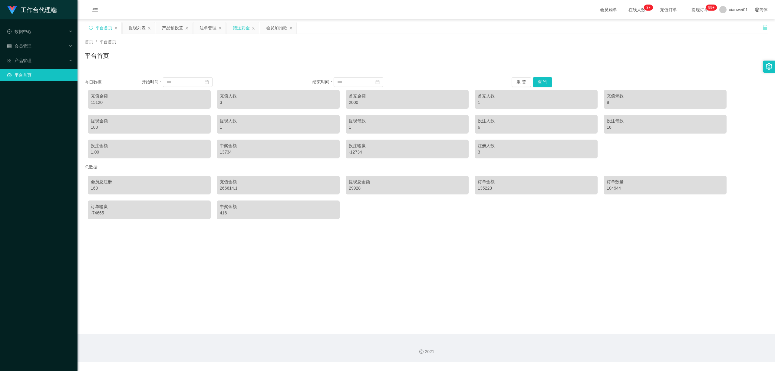
click at [239, 28] on div "赠送彩金" at bounding box center [241, 28] width 17 height 12
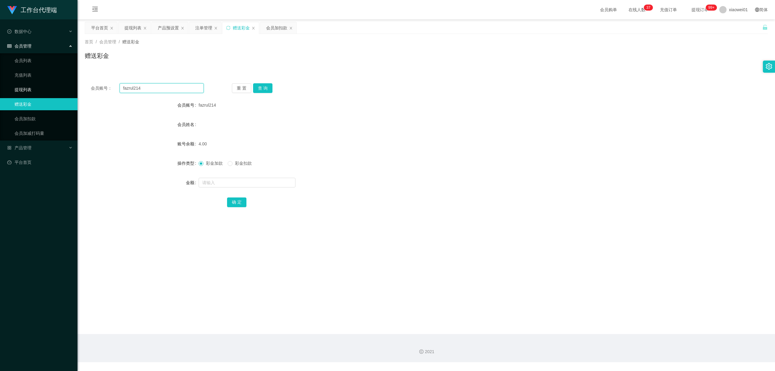
drag, startPoint x: 185, startPoint y: 88, endPoint x: 41, endPoint y: 90, distance: 144.2
click at [51, 90] on section "工作台代理端 数据中心 会员管理 会员列表 充值列表 提现列表 赠送彩金 会员加扣款 会员加减打码量 产品管理 开奖记录 注单管理 产品列表 即时注单 产品预…" at bounding box center [387, 181] width 775 height 362
click at [263, 84] on button "查 询" at bounding box center [262, 88] width 19 height 10
click at [235, 178] on input "text" at bounding box center [247, 183] width 97 height 10
click at [241, 162] on span "彩金扣款" at bounding box center [244, 163] width 22 height 5
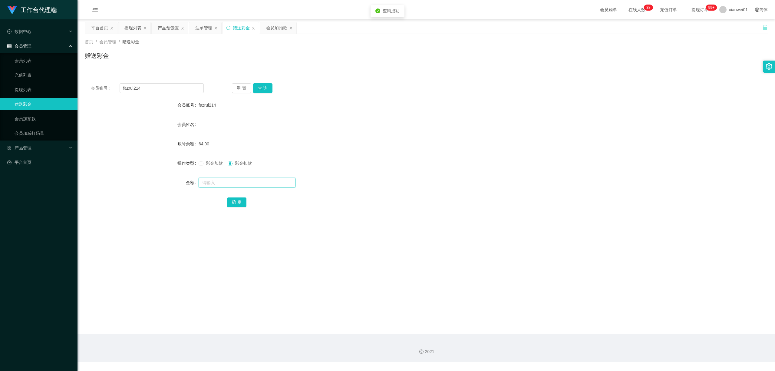
click at [230, 179] on input "text" at bounding box center [247, 183] width 97 height 10
type input "4"
click at [240, 204] on button "确 定" at bounding box center [236, 202] width 19 height 10
click at [383, 127] on div "会员姓名" at bounding box center [426, 124] width 683 height 12
click at [196, 28] on div "注单管理" at bounding box center [203, 28] width 17 height 12
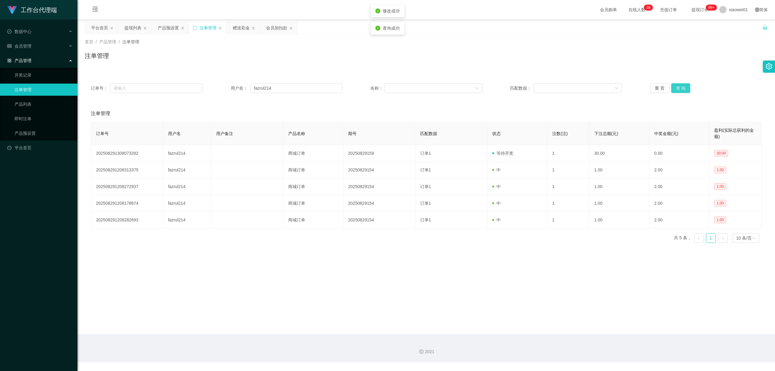
click at [674, 89] on button "查 询" at bounding box center [681, 88] width 19 height 10
click at [674, 88] on button "查 询" at bounding box center [681, 88] width 19 height 10
click at [136, 27] on div "提现列表" at bounding box center [132, 28] width 17 height 12
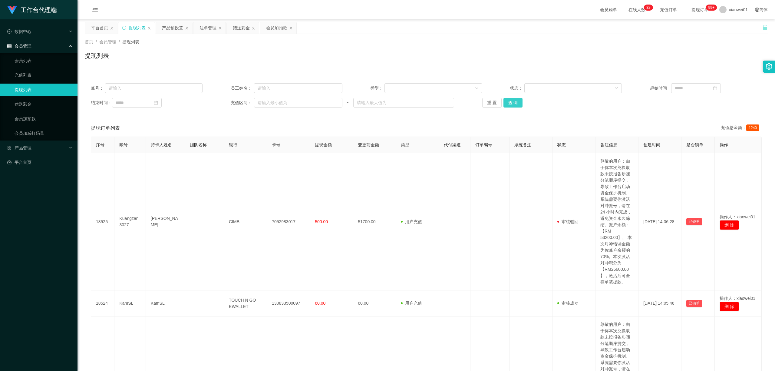
click at [518, 100] on button "查 询" at bounding box center [513, 103] width 19 height 10
click at [517, 100] on button "查 询" at bounding box center [513, 103] width 19 height 10
click at [508, 102] on button "查 询" at bounding box center [513, 103] width 19 height 10
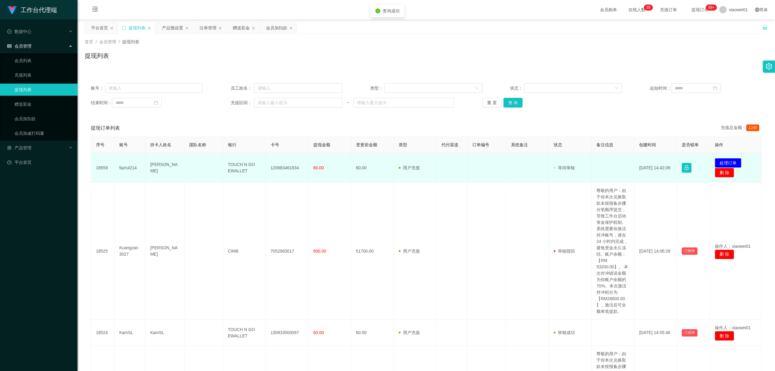
click at [279, 162] on td "120683461834" at bounding box center [287, 167] width 43 height 29
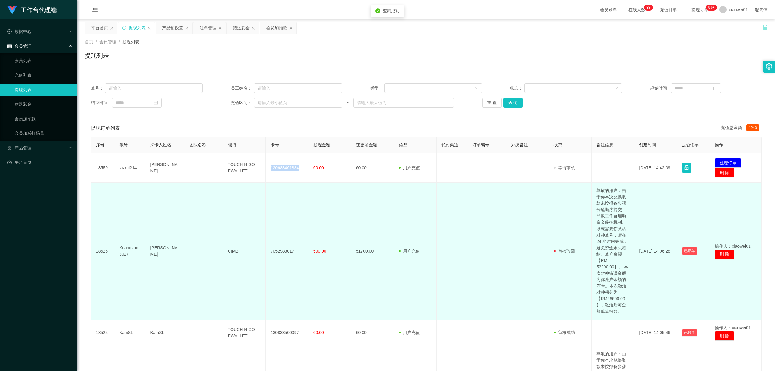
copy td "120683461834"
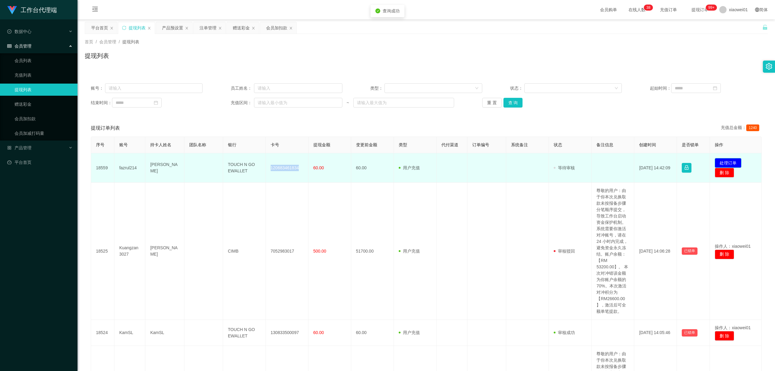
click at [725, 162] on button "处理订单" at bounding box center [728, 163] width 27 height 10
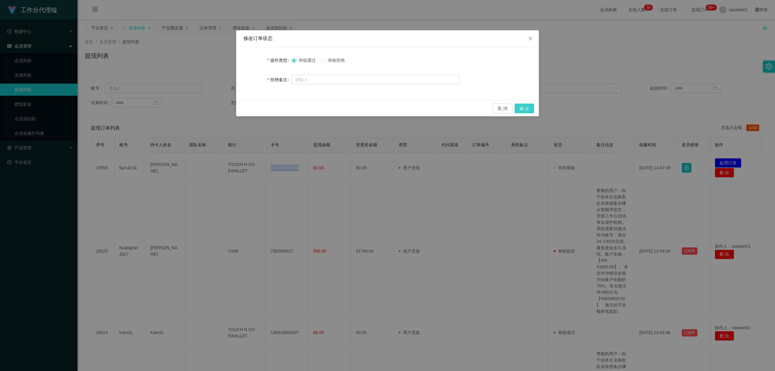
click at [522, 106] on button "确 定" at bounding box center [524, 109] width 19 height 10
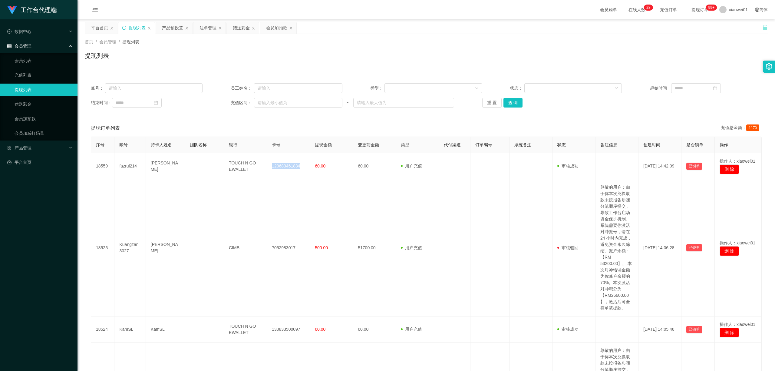
click at [125, 27] on icon "图标: sync" at bounding box center [124, 28] width 4 height 4
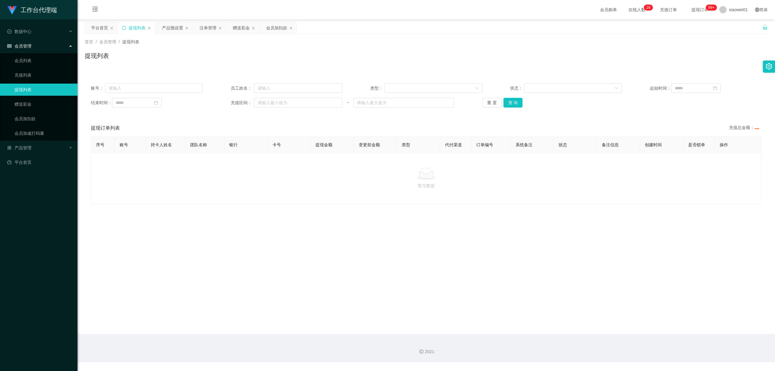
click at [133, 27] on div "提现列表" at bounding box center [137, 28] width 17 height 12
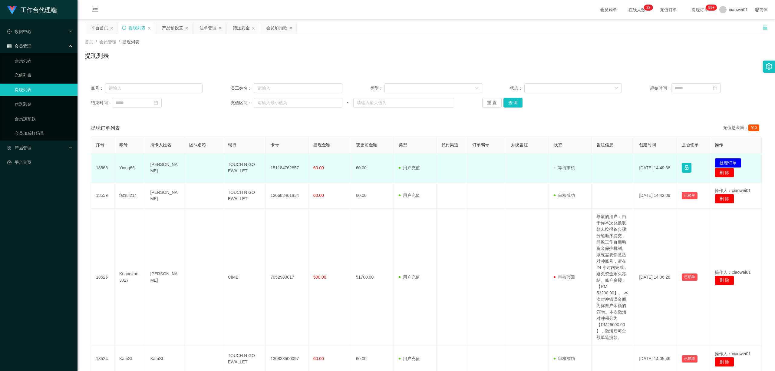
click at [291, 165] on td "151184762857" at bounding box center [287, 167] width 43 height 29
copy td "151184762857"
click at [730, 159] on button "处理订单" at bounding box center [728, 163] width 27 height 10
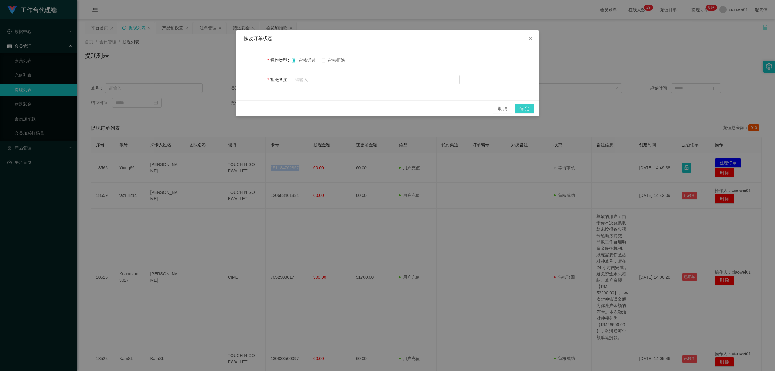
click at [523, 106] on button "确 定" at bounding box center [524, 109] width 19 height 10
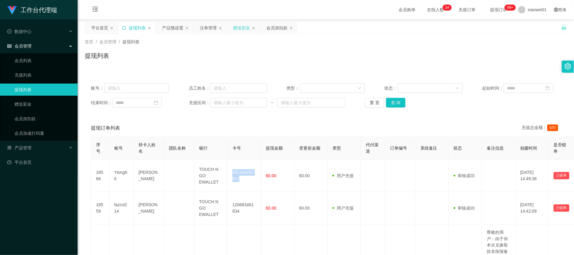
click at [244, 30] on div "赠送彩金" at bounding box center [241, 28] width 17 height 12
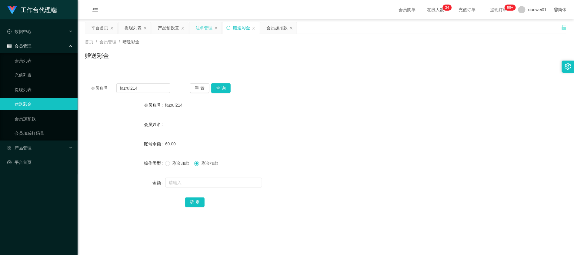
click at [193, 28] on div "注单管理" at bounding box center [205, 28] width 32 height 12
click at [131, 28] on div "提现列表" at bounding box center [132, 28] width 17 height 12
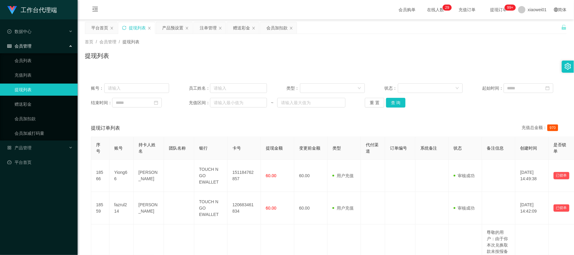
click at [118, 82] on div "账号： 员工姓名： 类型： 状态： 起始时间： 结束时间： 充值区间： ~ 重 置 查 询" at bounding box center [326, 95] width 482 height 36
drag, startPoint x: 132, startPoint y: 87, endPoint x: 195, endPoint y: 86, distance: 63.0
click at [133, 87] on input "text" at bounding box center [136, 88] width 65 height 10
paste input "vella"
type input "vella"
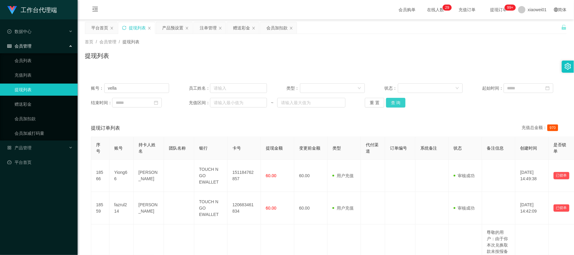
click at [394, 104] on button "查 询" at bounding box center [395, 103] width 19 height 10
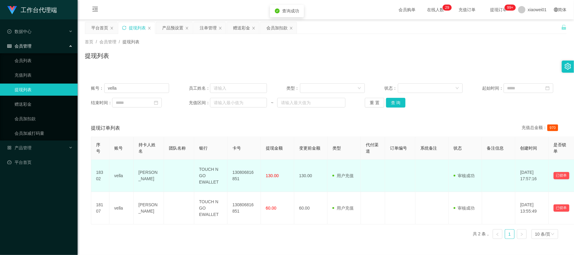
click at [210, 176] on td "TOUCH N GO EWALLET" at bounding box center [210, 176] width 33 height 32
click at [133, 185] on td "vella" at bounding box center [121, 176] width 24 height 32
click at [141, 181] on td "[PERSON_NAME]" at bounding box center [149, 176] width 30 height 32
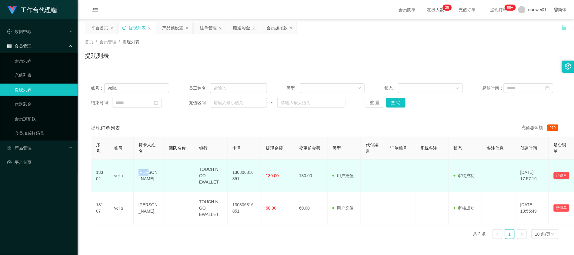
click at [141, 181] on td "[PERSON_NAME]" at bounding box center [149, 176] width 30 height 32
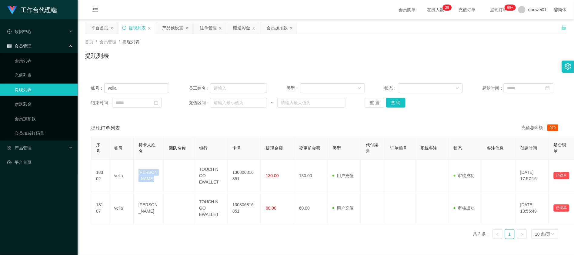
copy td "[PERSON_NAME]"
